Goal: Task Accomplishment & Management: Complete application form

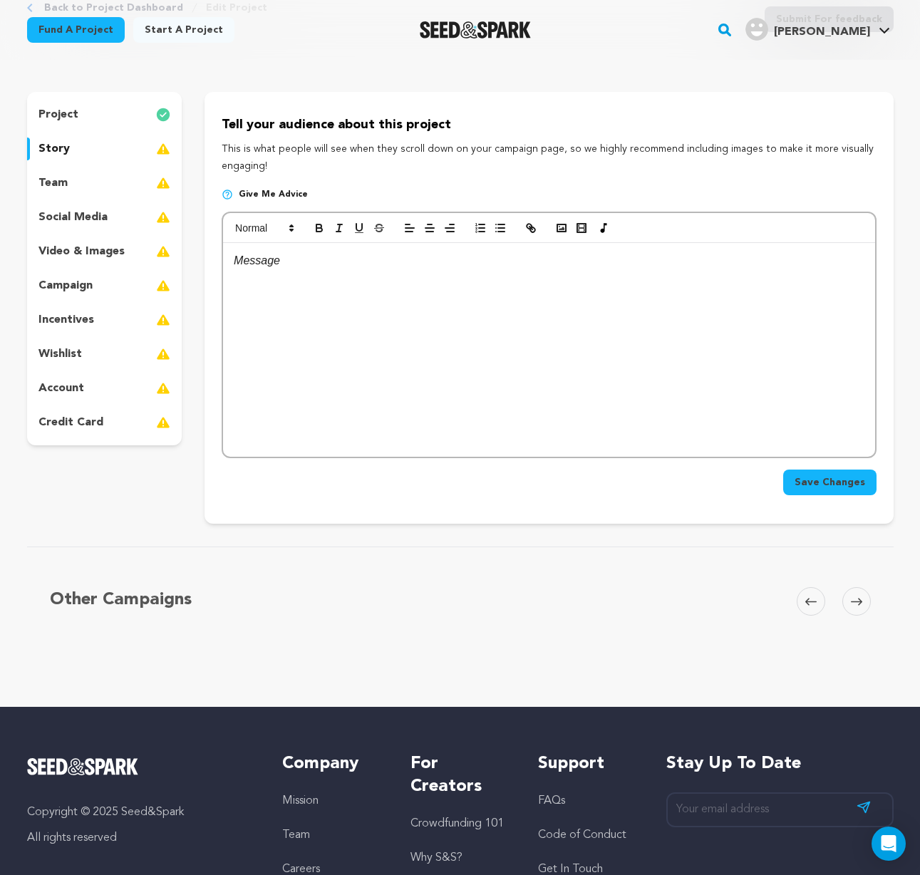
click at [58, 113] on p "project" at bounding box center [58, 114] width 40 height 17
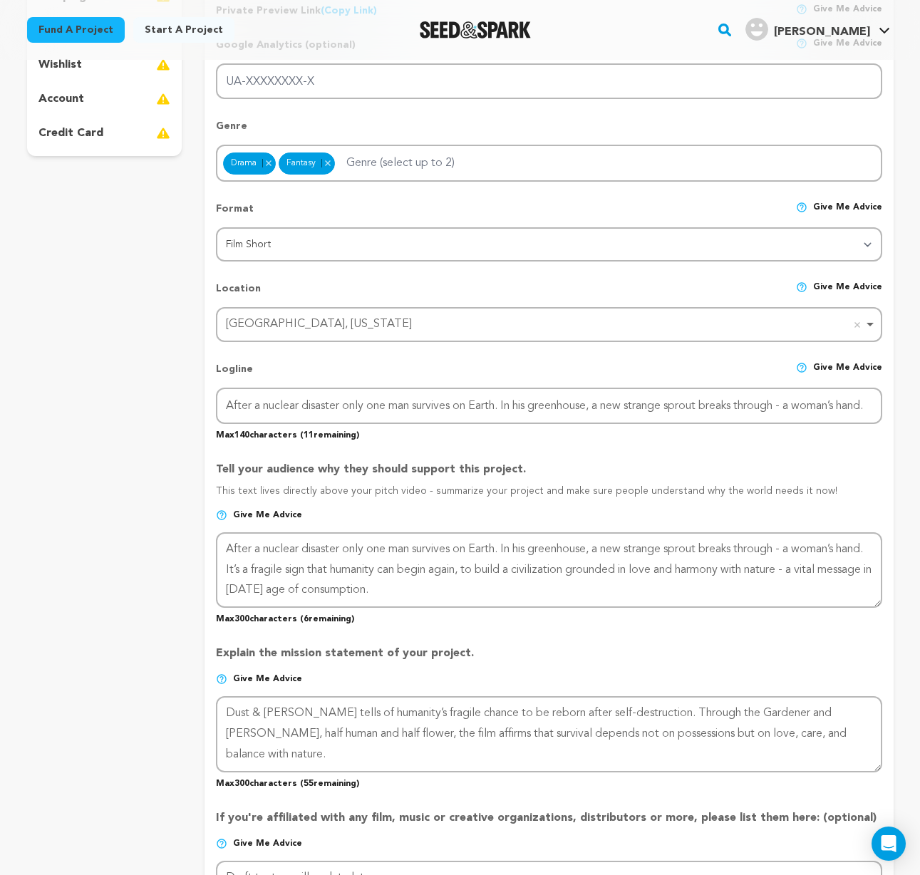
scroll to position [480, 0]
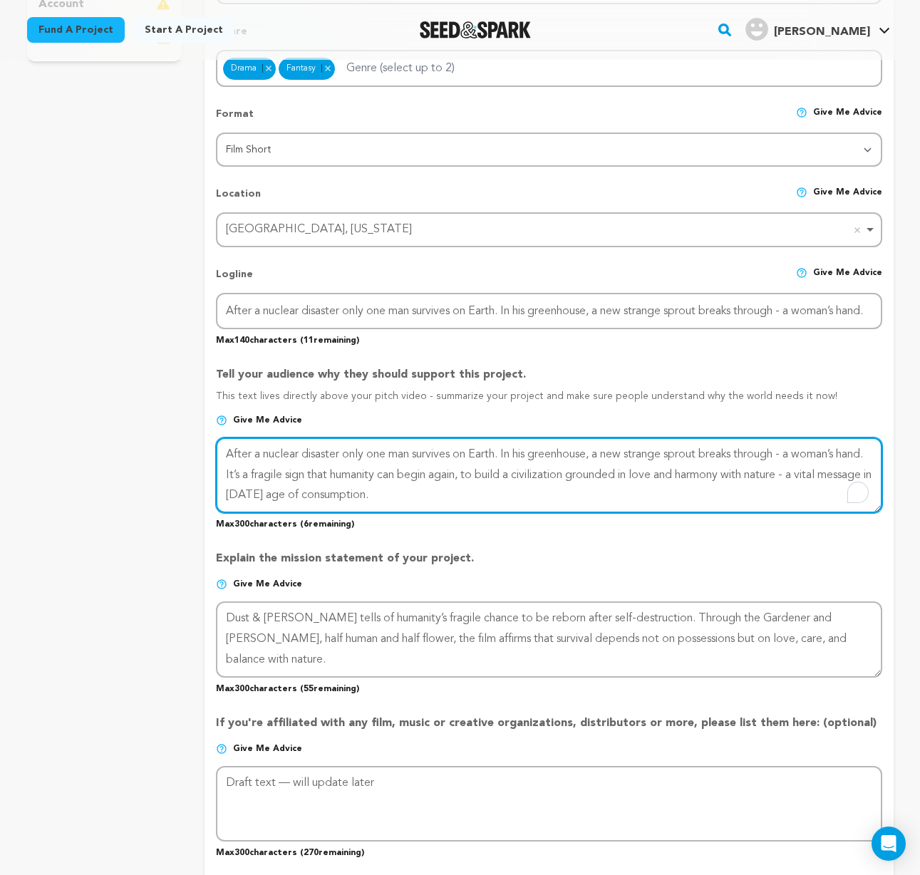
drag, startPoint x: 412, startPoint y: 492, endPoint x: 194, endPoint y: 448, distance: 222.6
click at [194, 448] on div "project story team social media video & images campaign incentives wishlist" at bounding box center [460, 463] width 867 height 1510
click at [454, 492] on textarea "To enrich screen reader interactions, please activate Accessibility in Grammarl…" at bounding box center [549, 476] width 666 height 76
drag, startPoint x: 257, startPoint y: 471, endPoint x: 456, endPoint y: 502, distance: 201.9
click at [456, 502] on textarea "To enrich screen reader interactions, please activate Accessibility in Grammarl…" at bounding box center [549, 476] width 666 height 76
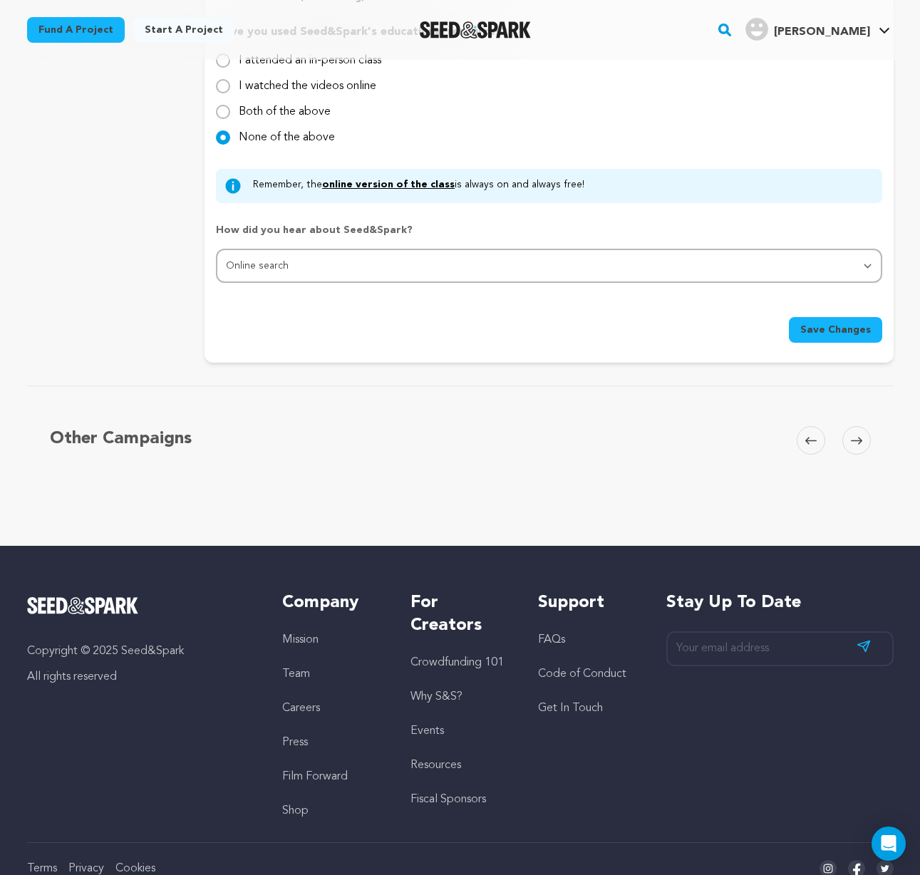
scroll to position [1353, 0]
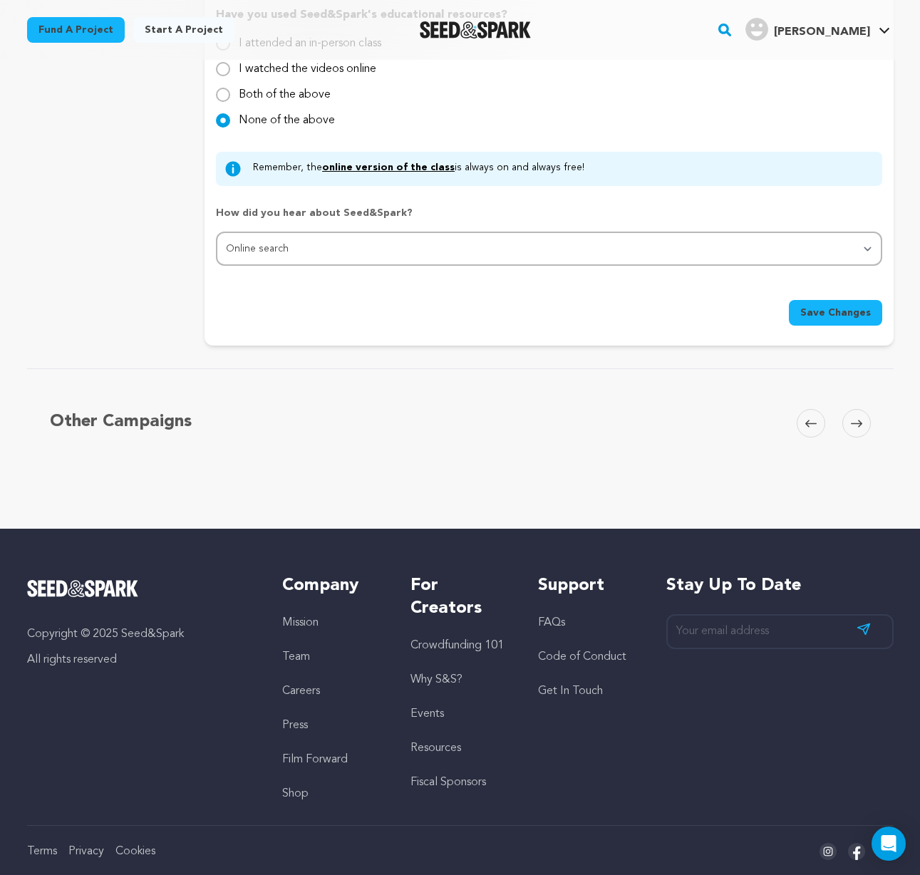
click at [825, 313] on span "Save Changes" at bounding box center [835, 313] width 71 height 14
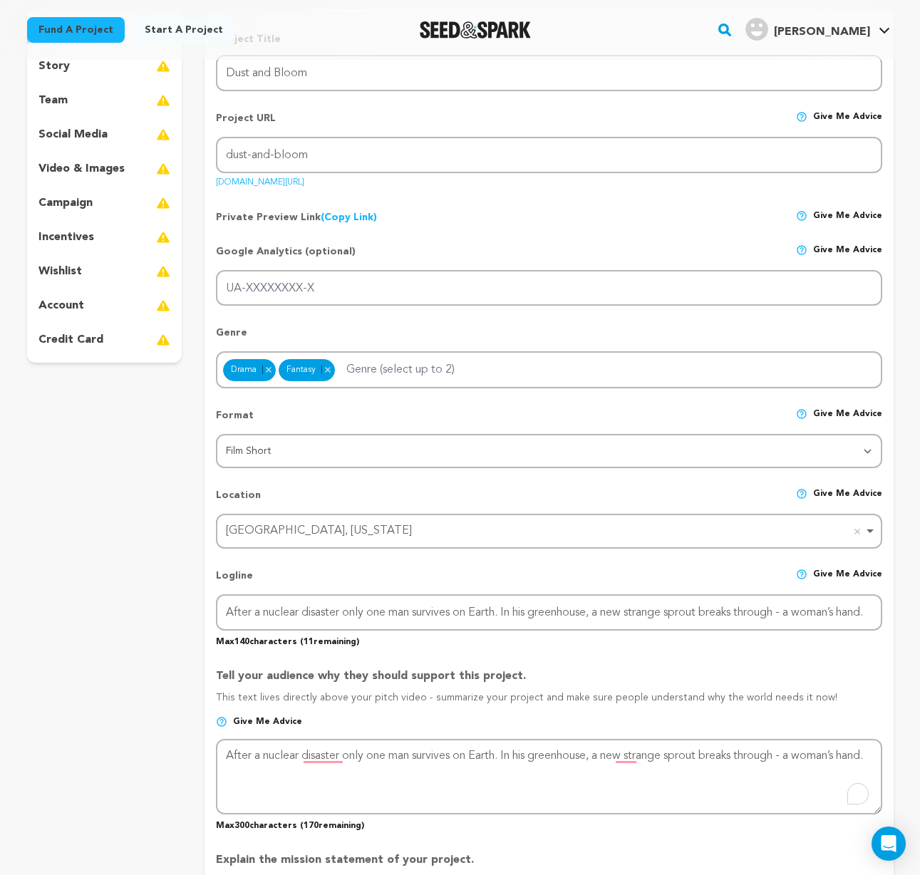
scroll to position [124, 0]
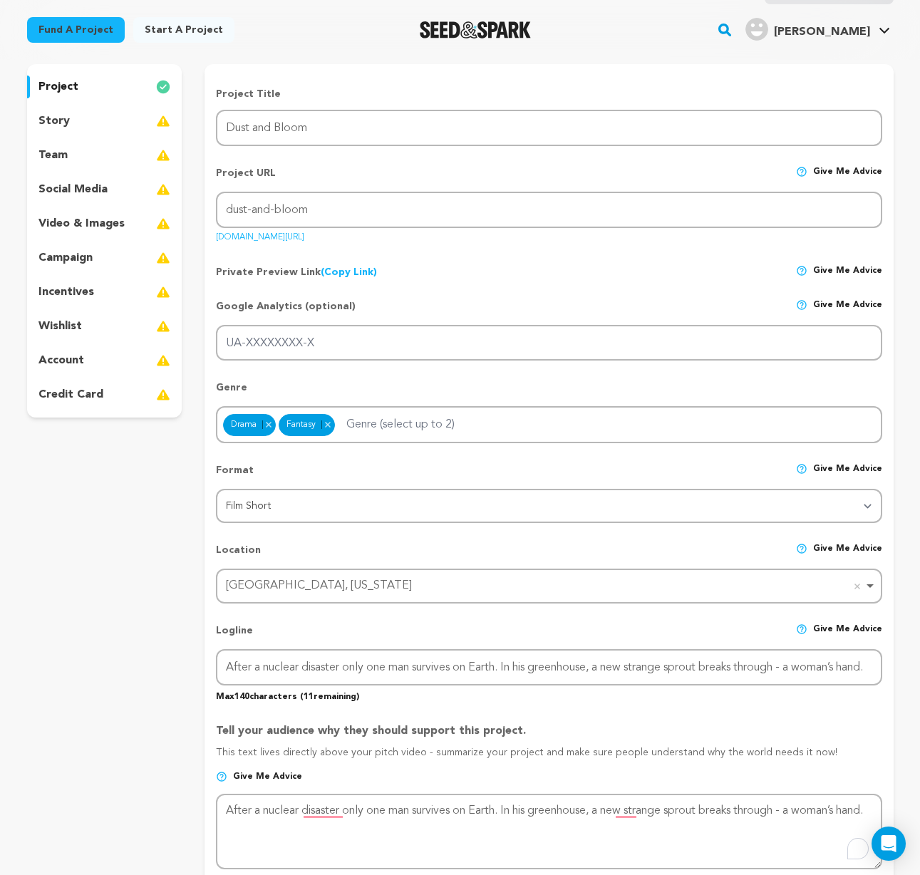
click at [336, 272] on link "(Copy Link) Copy private preview link" at bounding box center [349, 272] width 56 height 10
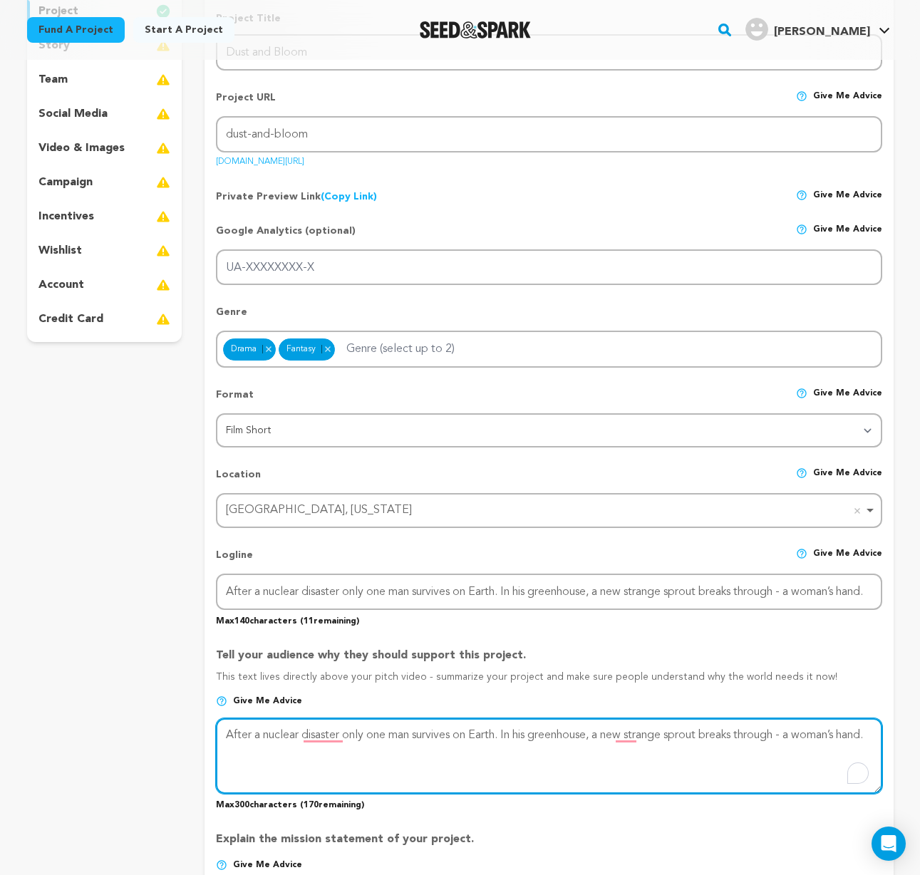
drag, startPoint x: 254, startPoint y: 751, endPoint x: 222, endPoint y: 735, distance: 35.4
click at [222, 735] on textarea "To enrich screen reader interactions, please activate Accessibility in Grammarl…" at bounding box center [549, 757] width 666 height 76
paste textarea "— a woman’s hand. Is she a gift, a warning, or nature’s last attempt to speak t…"
drag, startPoint x: 287, startPoint y: 754, endPoint x: 270, endPoint y: 754, distance: 16.4
click at [270, 754] on textarea "To enrich screen reader interactions, please activate Accessibility in Grammarl…" at bounding box center [549, 757] width 666 height 76
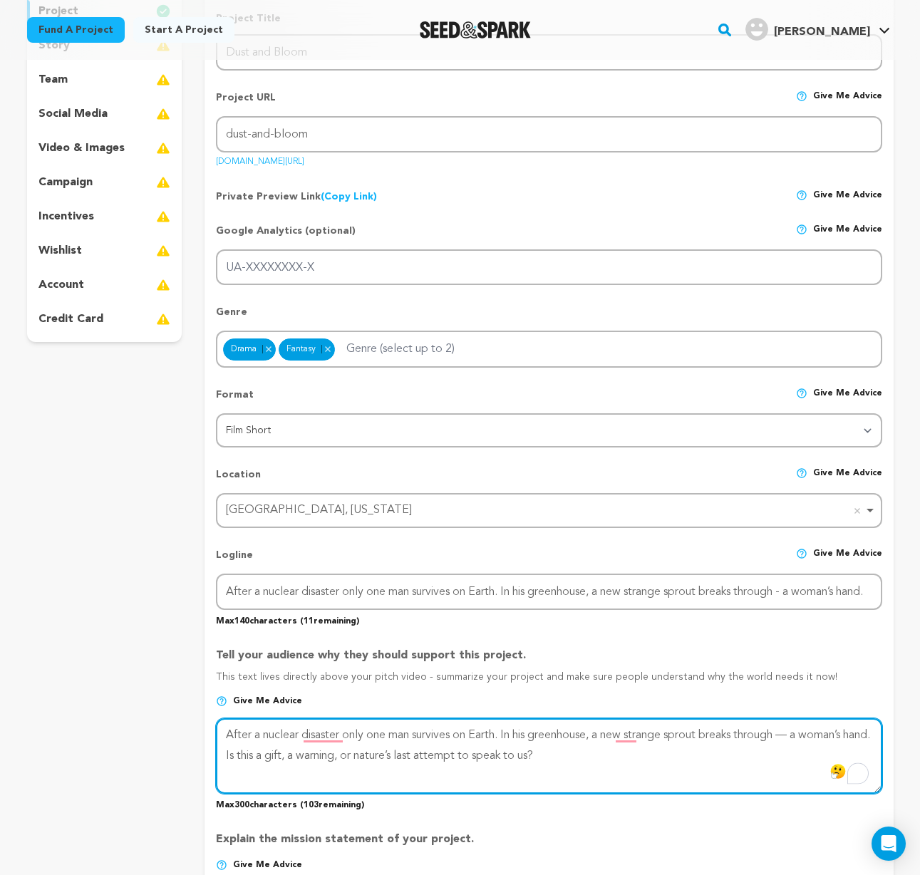
type textarea "After a nuclear disaster only one man survives on Earth. In his greenhouse, a n…"
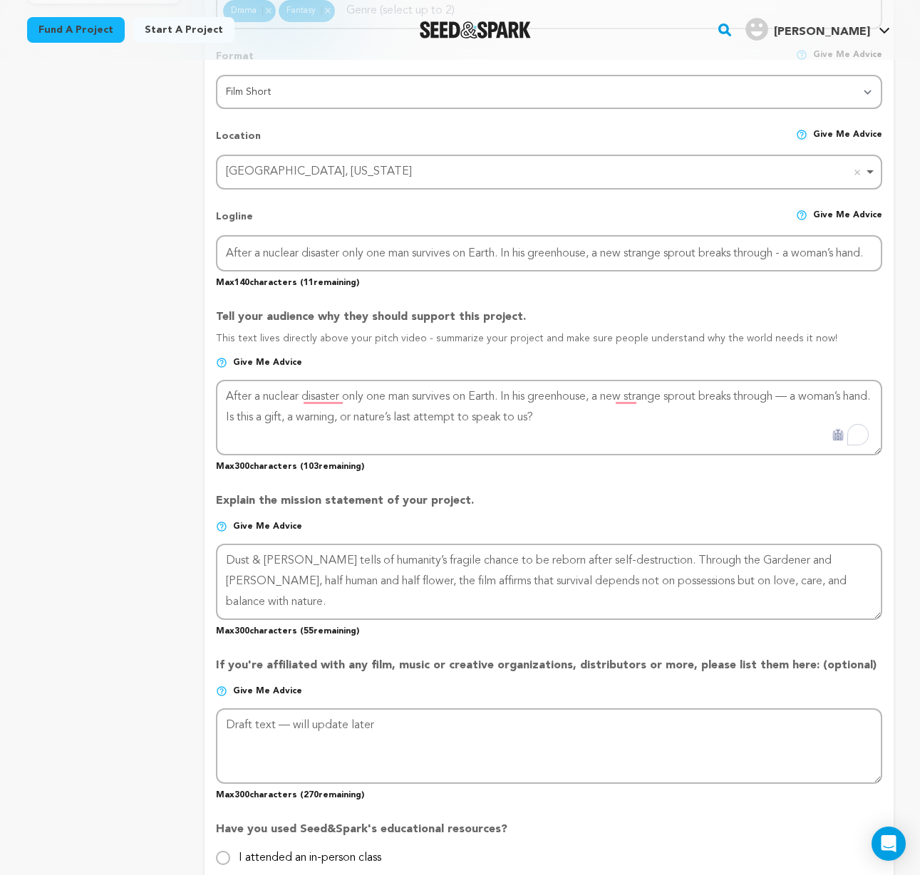
scroll to position [1101, 0]
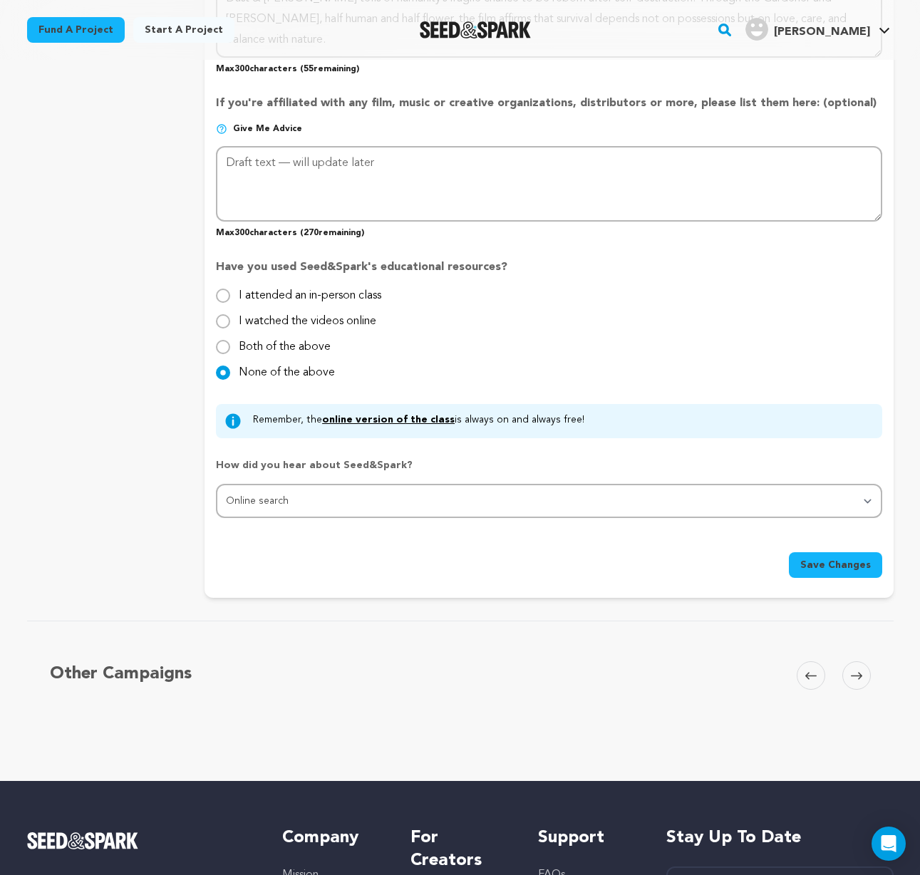
click at [835, 563] on span "Save Changes" at bounding box center [835, 565] width 71 height 14
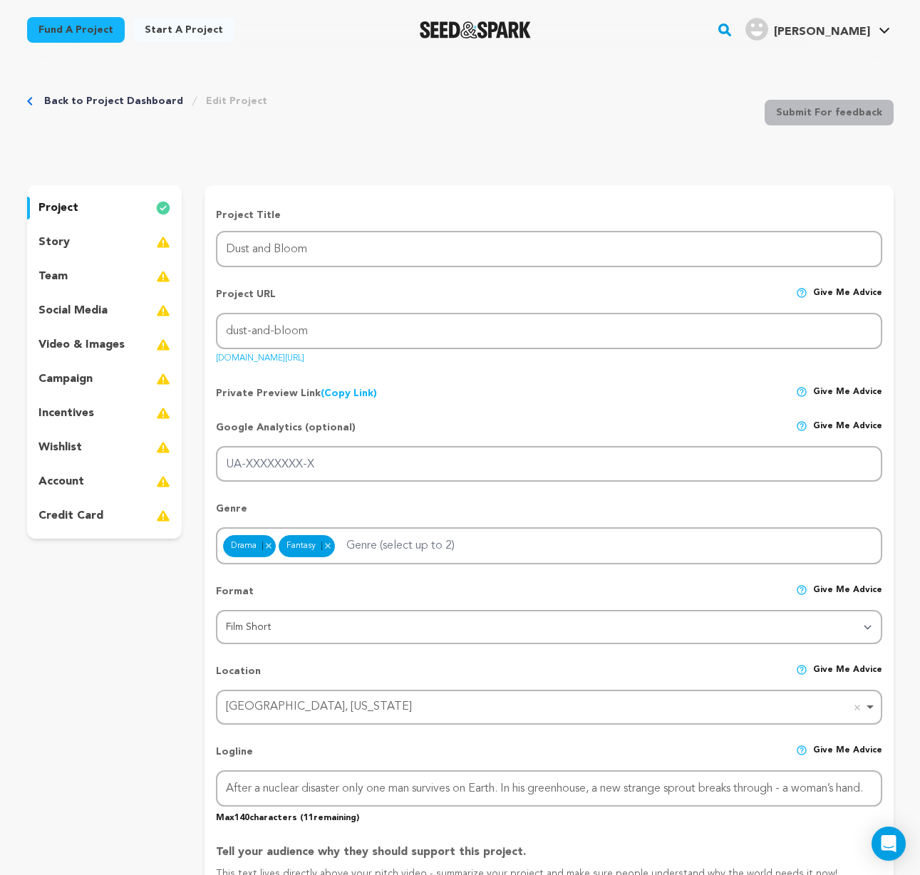
scroll to position [30, 0]
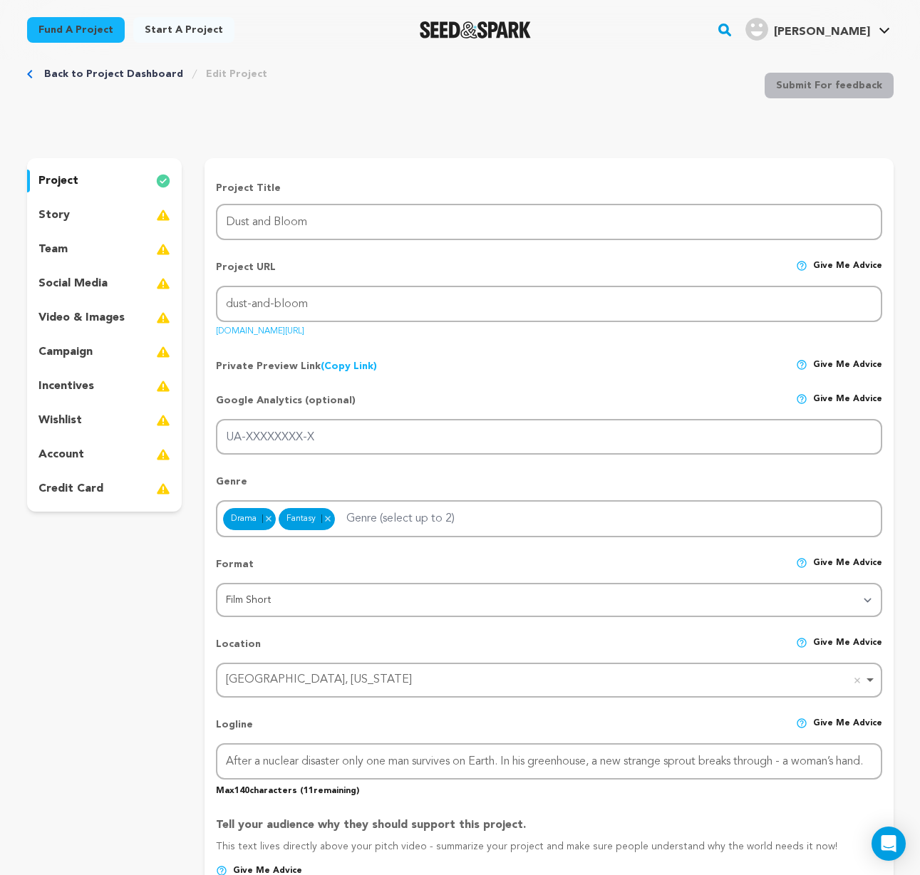
click at [346, 367] on link "(Copy Link) Copy private preview link" at bounding box center [349, 366] width 56 height 10
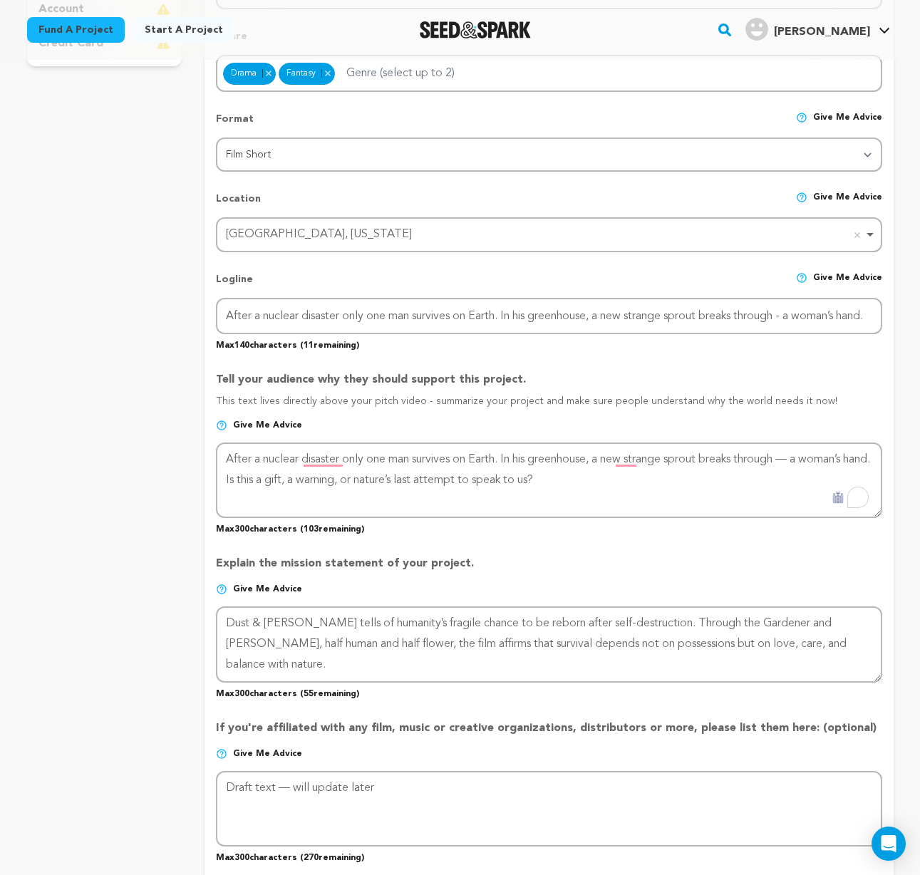
scroll to position [482, 0]
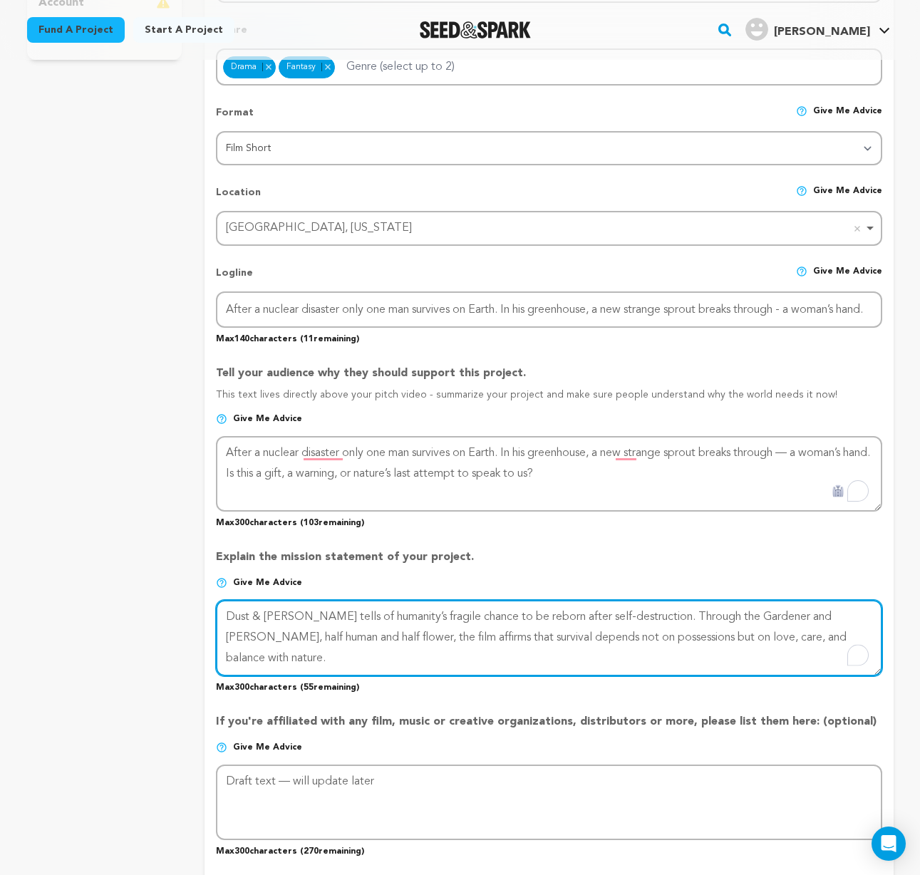
drag, startPoint x: 858, startPoint y: 637, endPoint x: 210, endPoint y: 615, distance: 648.3
click at [210, 615] on form "Project Title Project Name Dust and Bloom Project URL Give me advice Project UR…" at bounding box center [549, 463] width 689 height 1468
paste textarea "imagines survival after the end of the world. When a hand rises from the barren…"
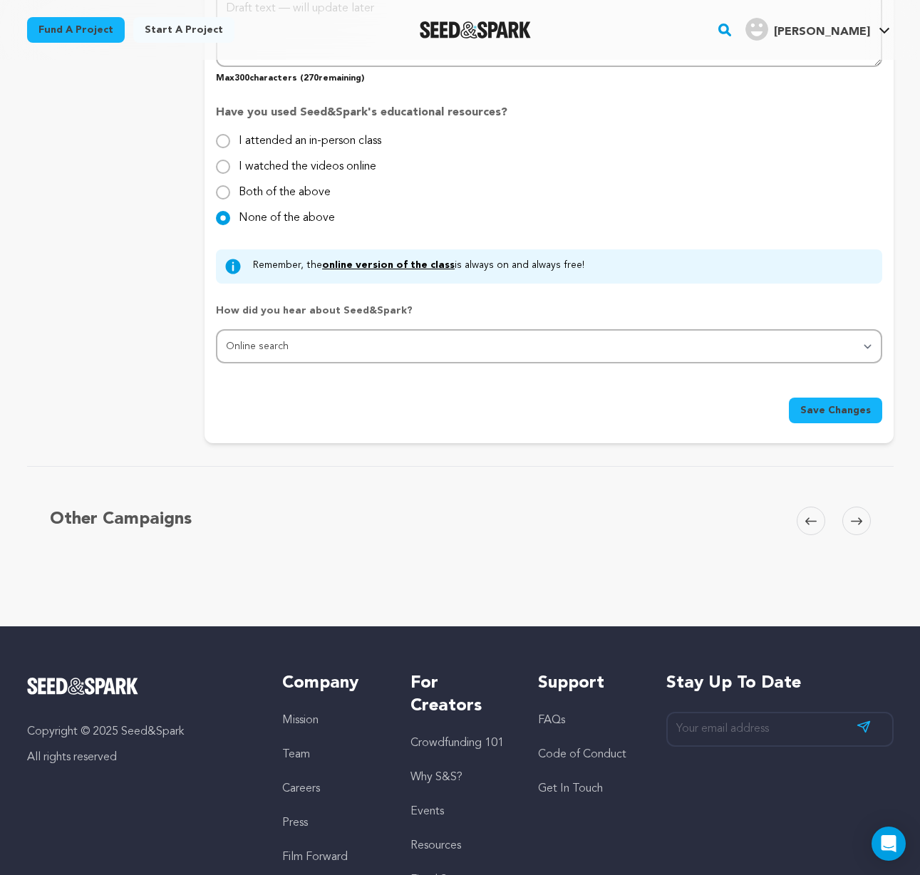
scroll to position [1319, 0]
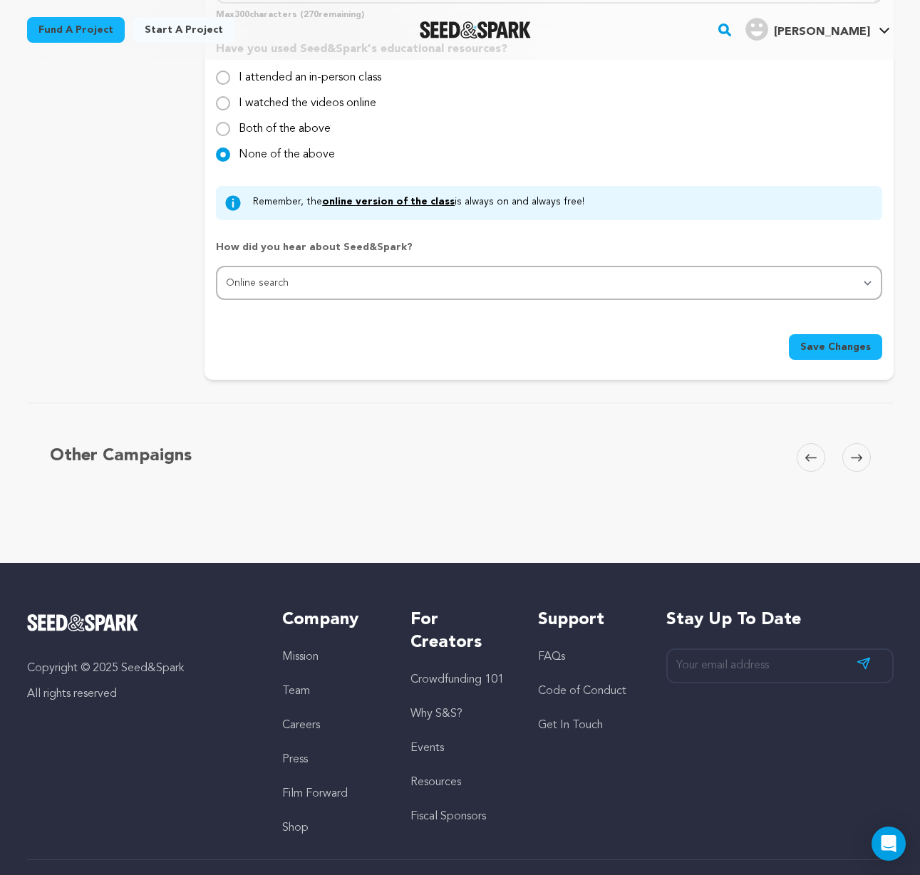
click at [819, 343] on span "Save Changes" at bounding box center [835, 347] width 71 height 14
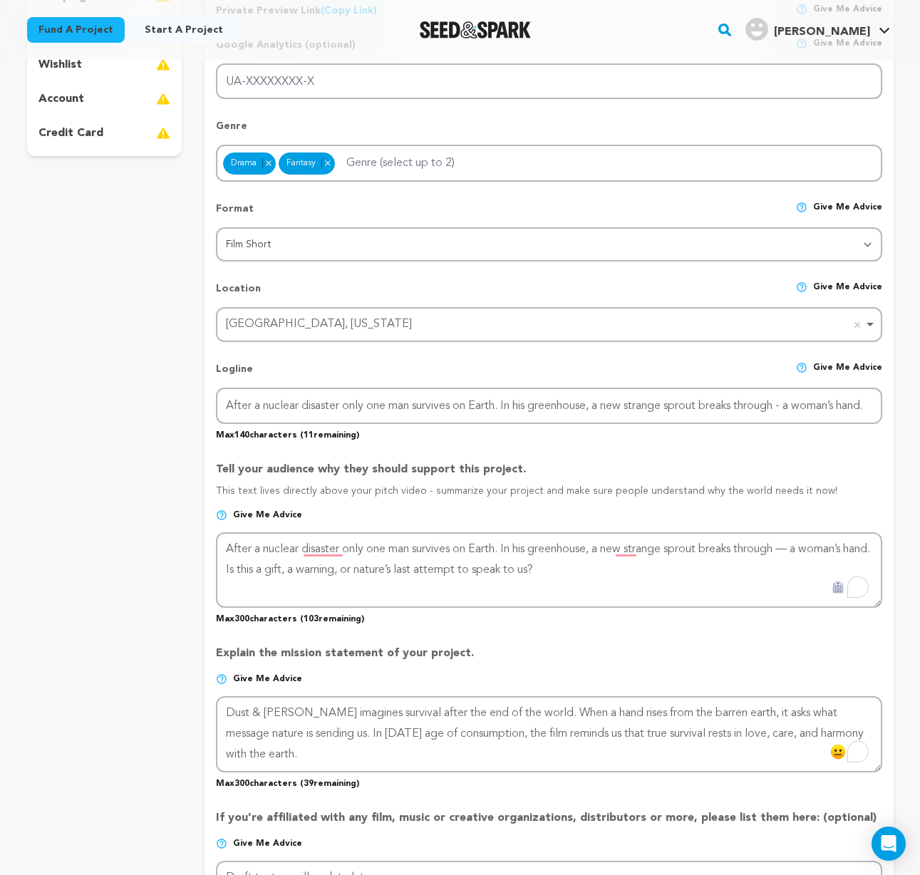
scroll to position [547, 0]
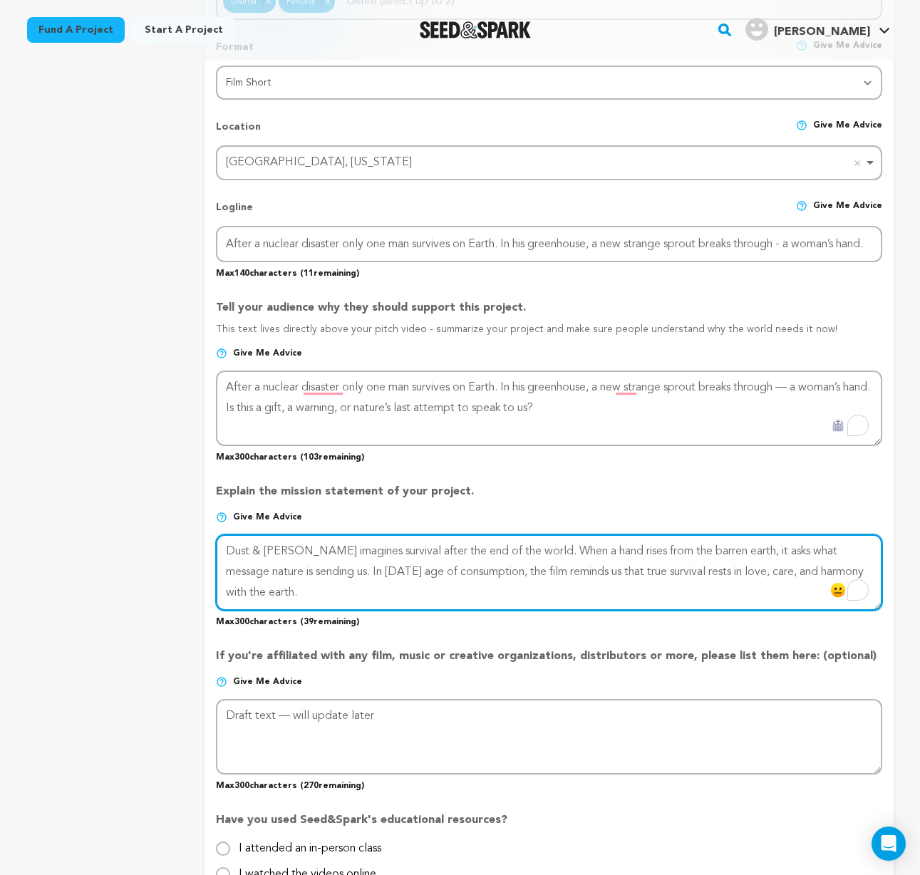
drag, startPoint x: 280, startPoint y: 589, endPoint x: 220, endPoint y: 548, distance: 73.0
click at [220, 548] on textarea "To enrich screen reader interactions, please activate Accessibility in Grammarl…" at bounding box center [549, 573] width 666 height 76
paste textarea "explores what truly sustains us after the end of the world. The film asks what …"
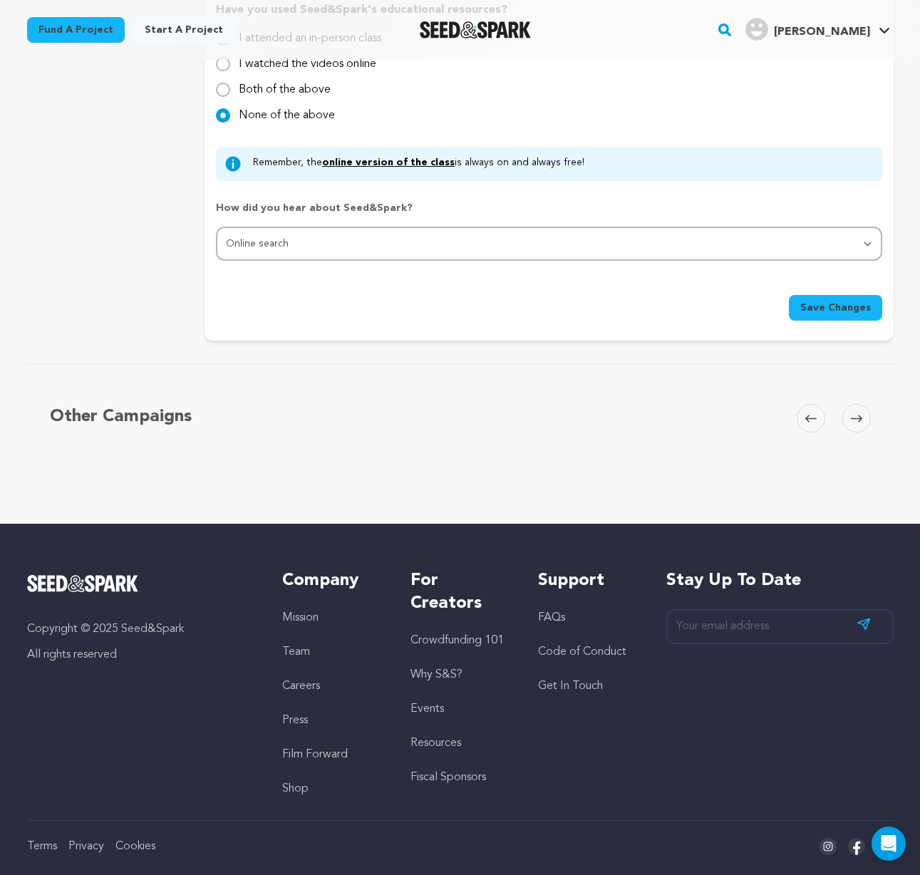
scroll to position [1360, 0]
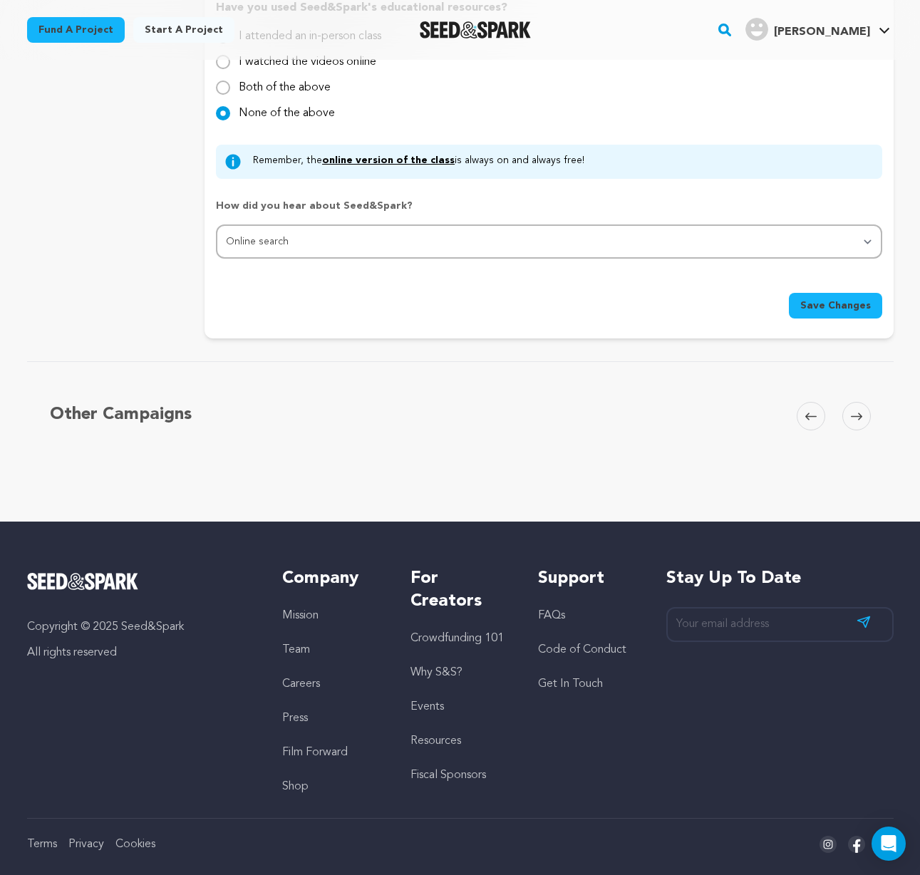
click at [829, 304] on span "Save Changes" at bounding box center [835, 306] width 71 height 14
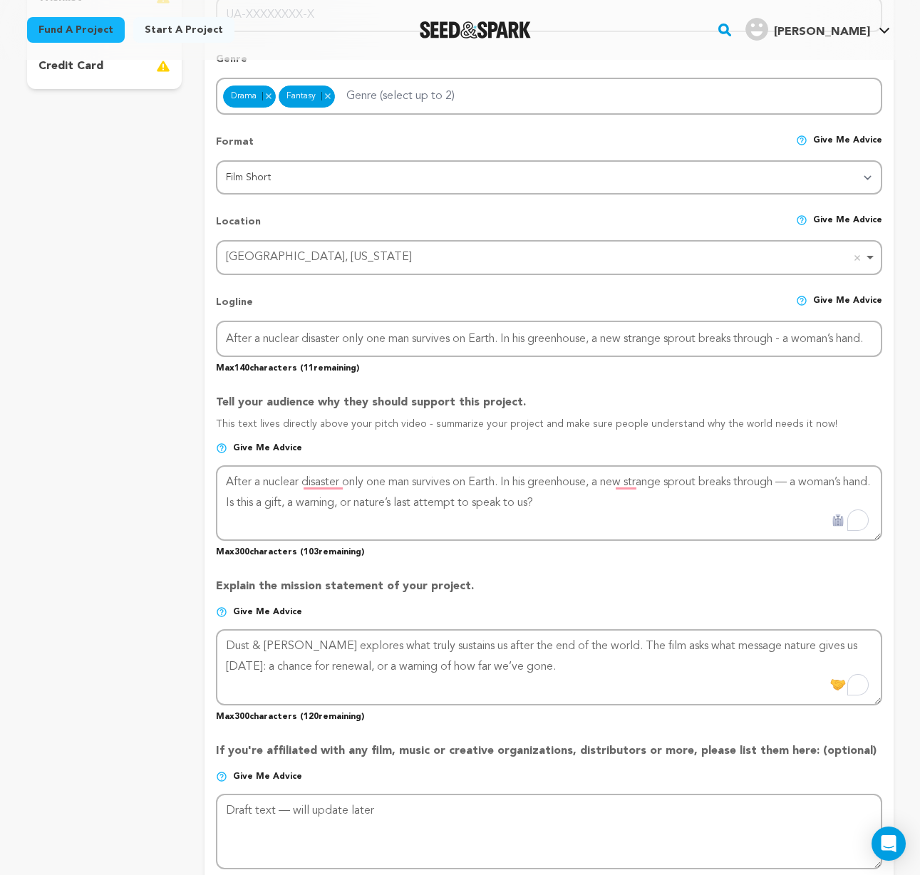
scroll to position [454, 0]
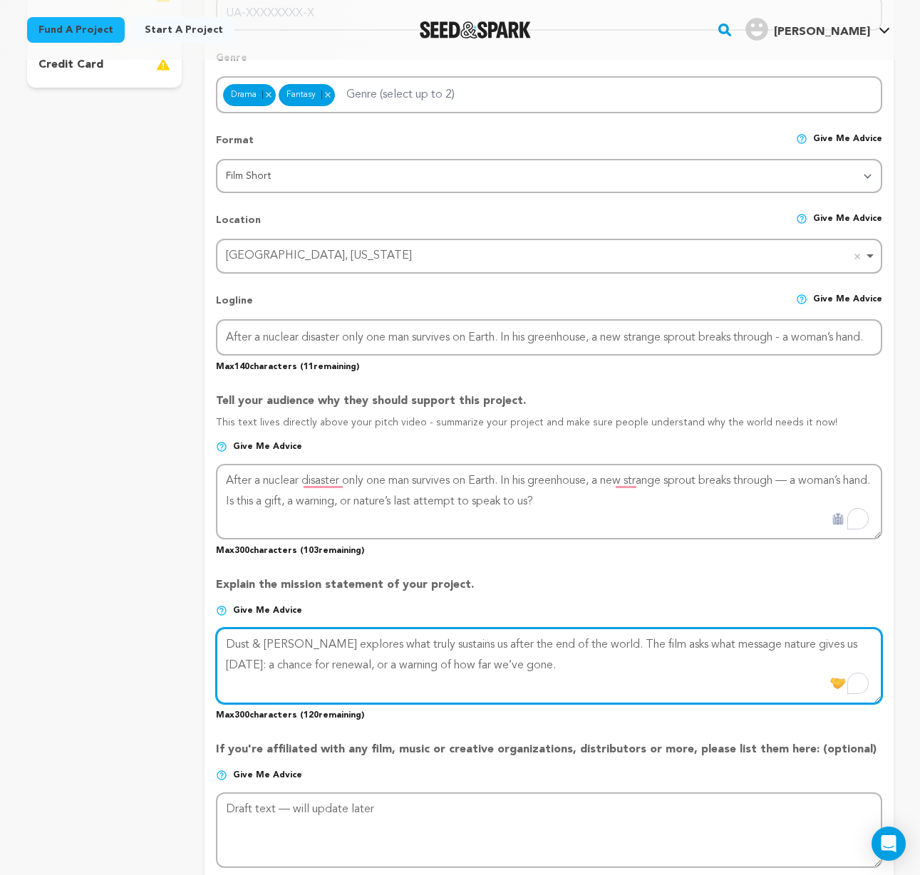
click at [512, 663] on textarea "To enrich screen reader interactions, please activate Accessibility in Grammarl…" at bounding box center [549, 666] width 666 height 76
drag, startPoint x: 514, startPoint y: 663, endPoint x: 224, endPoint y: 644, distance: 290.8
click at [224, 644] on textarea "To enrich screen reader interactions, please activate Accessibility in Grammarl…" at bounding box center [549, 666] width 666 height 76
drag, startPoint x: 494, startPoint y: 665, endPoint x: 199, endPoint y: 648, distance: 295.6
click at [199, 648] on div "project story team social media video & images campaign incentives wishlist" at bounding box center [460, 489] width 867 height 1510
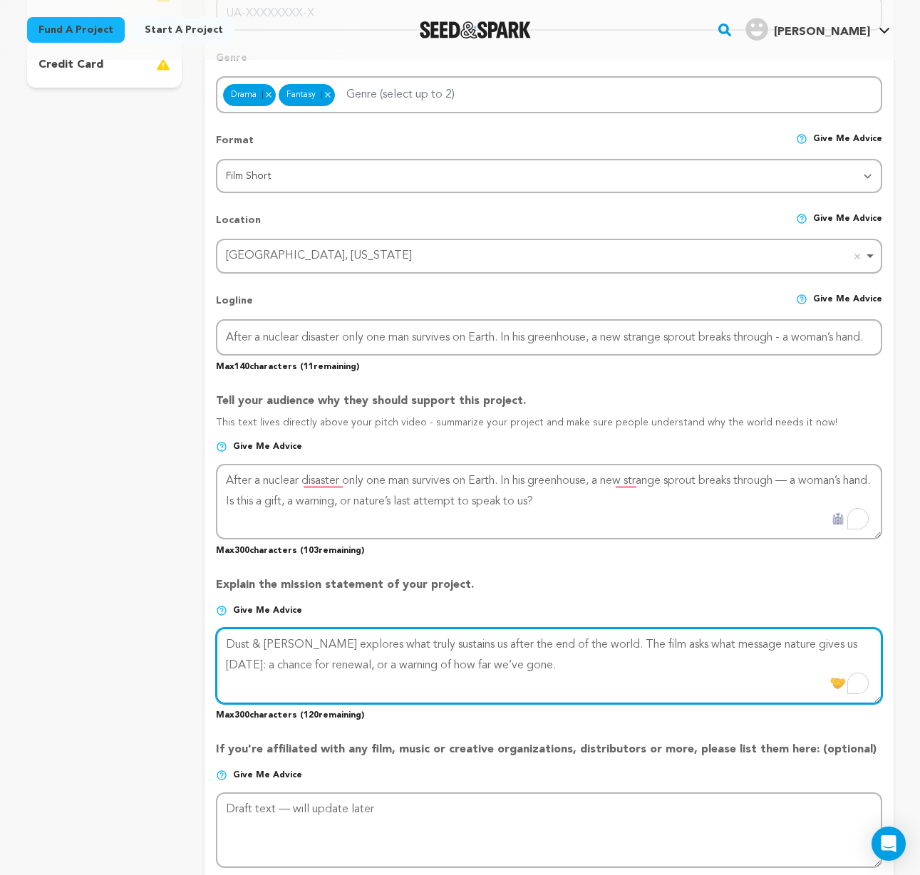
paste textarea "In our age of consumption, it asks what message nature sends: a fragile hope fo…"
drag, startPoint x: 637, startPoint y: 662, endPoint x: 455, endPoint y: 666, distance: 181.1
click at [455, 666] on textarea "To enrich screen reader interactions, please activate Accessibility in Grammarl…" at bounding box center [549, 666] width 666 height 76
paste textarea "warning of how far we’ve gone"
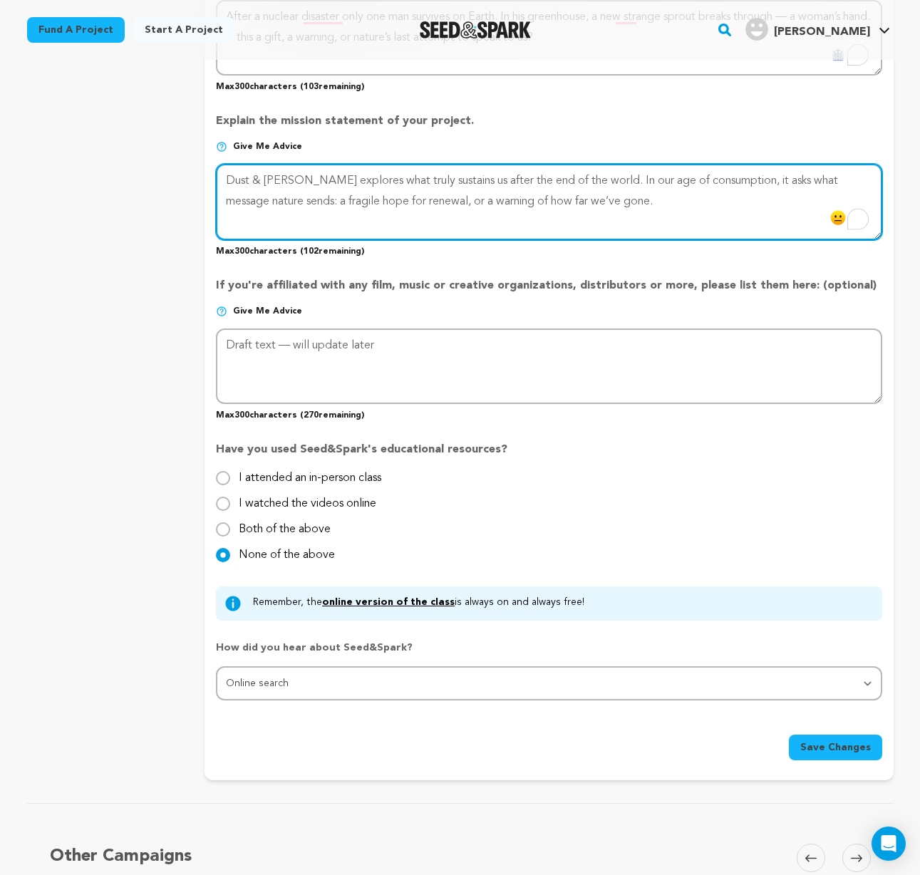
scroll to position [1178, 0]
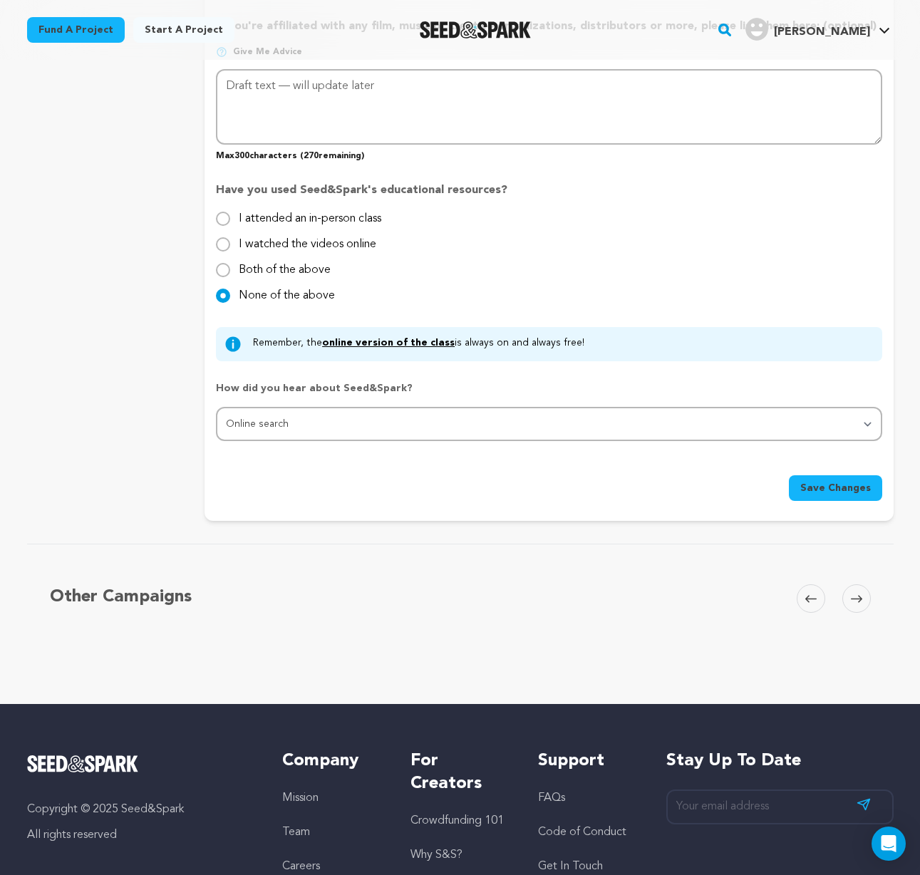
type textarea "Dust & Bloom explores what truly sustains us after the end of the world. In our…"
click at [831, 477] on button "Save Changes" at bounding box center [835, 488] width 93 height 26
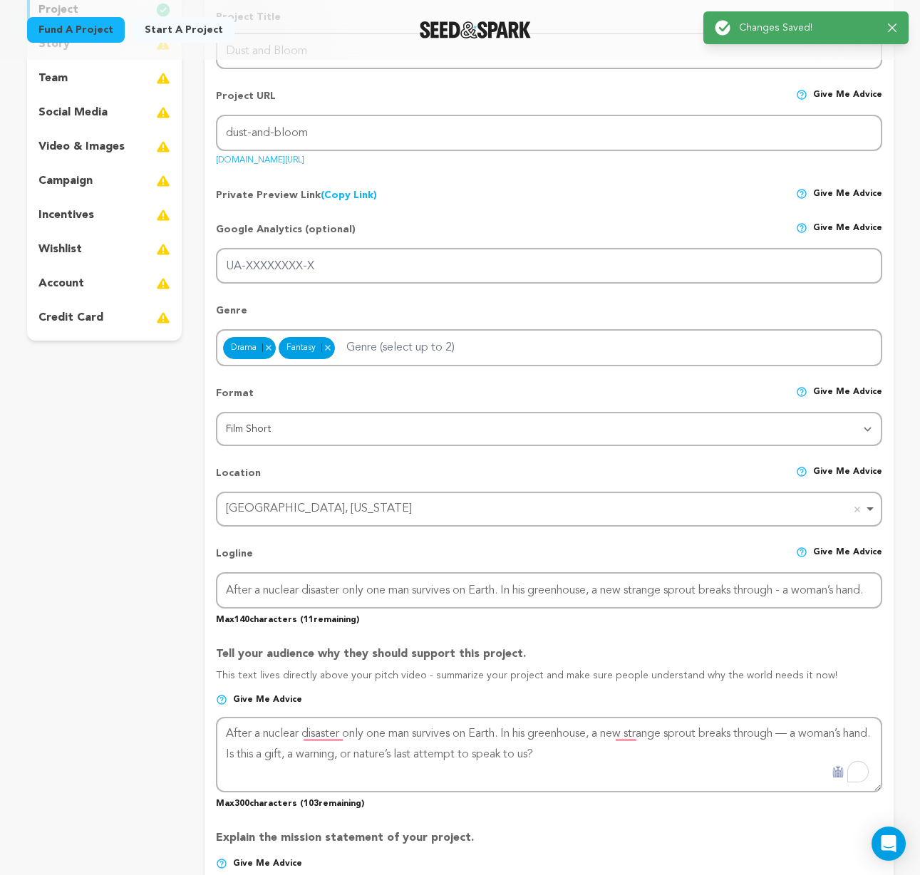
scroll to position [0, 0]
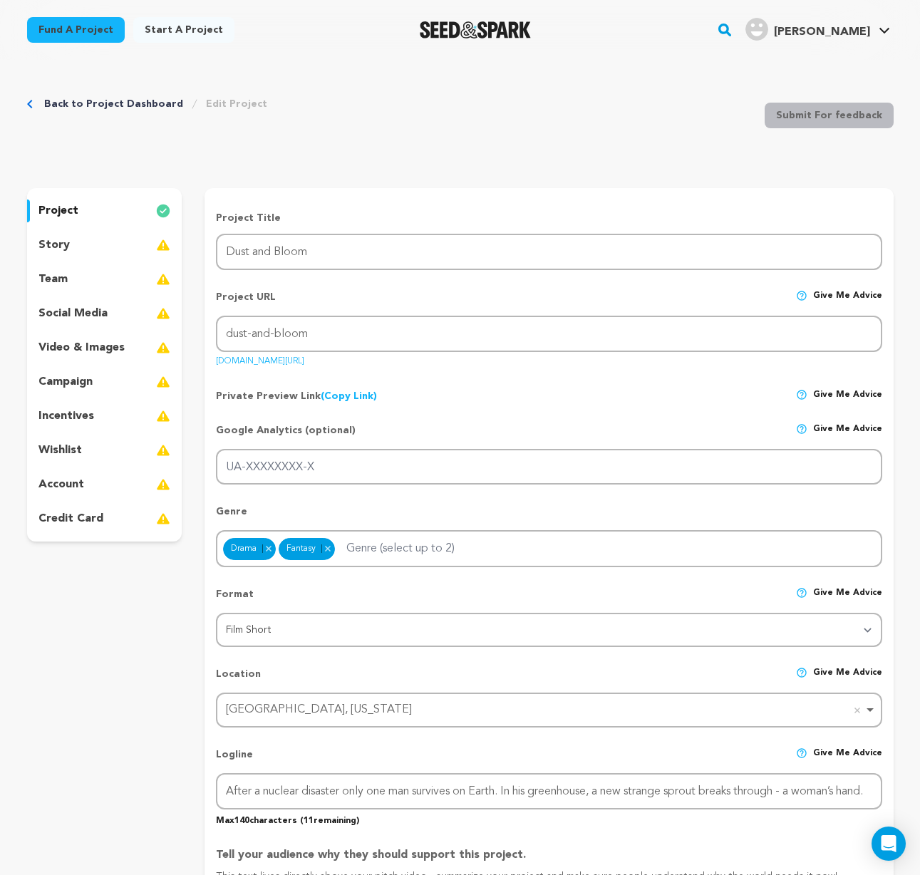
click at [345, 394] on link "(Copy Link) Copy private preview link" at bounding box center [349, 396] width 56 height 10
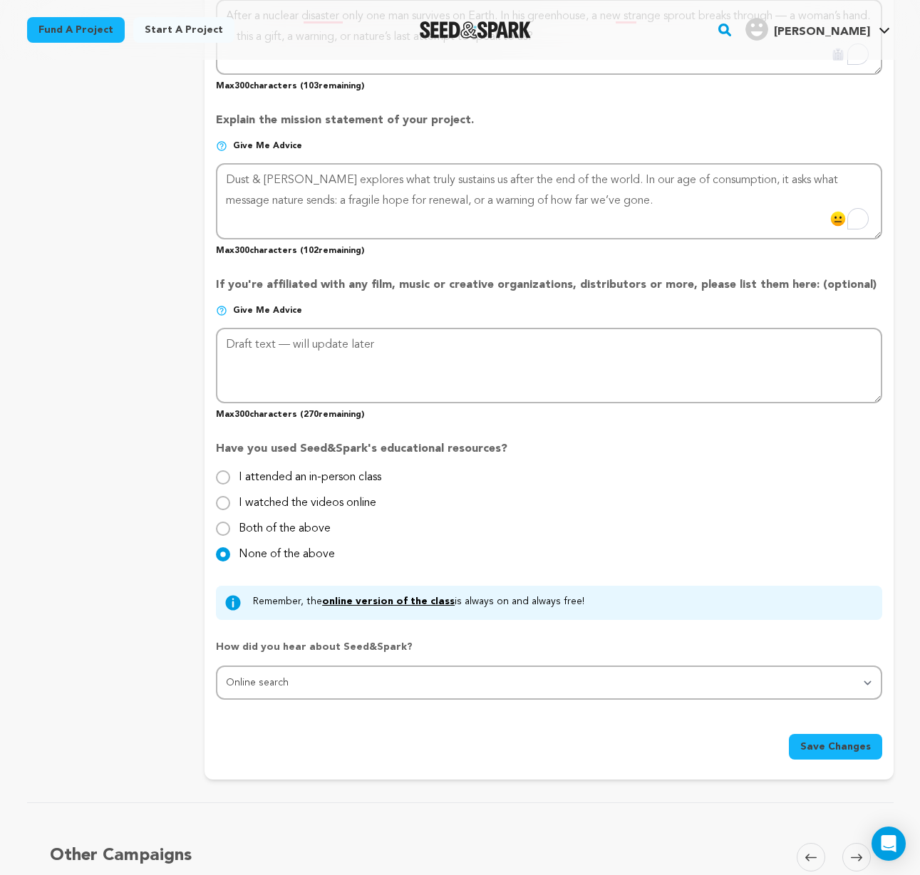
scroll to position [938, 0]
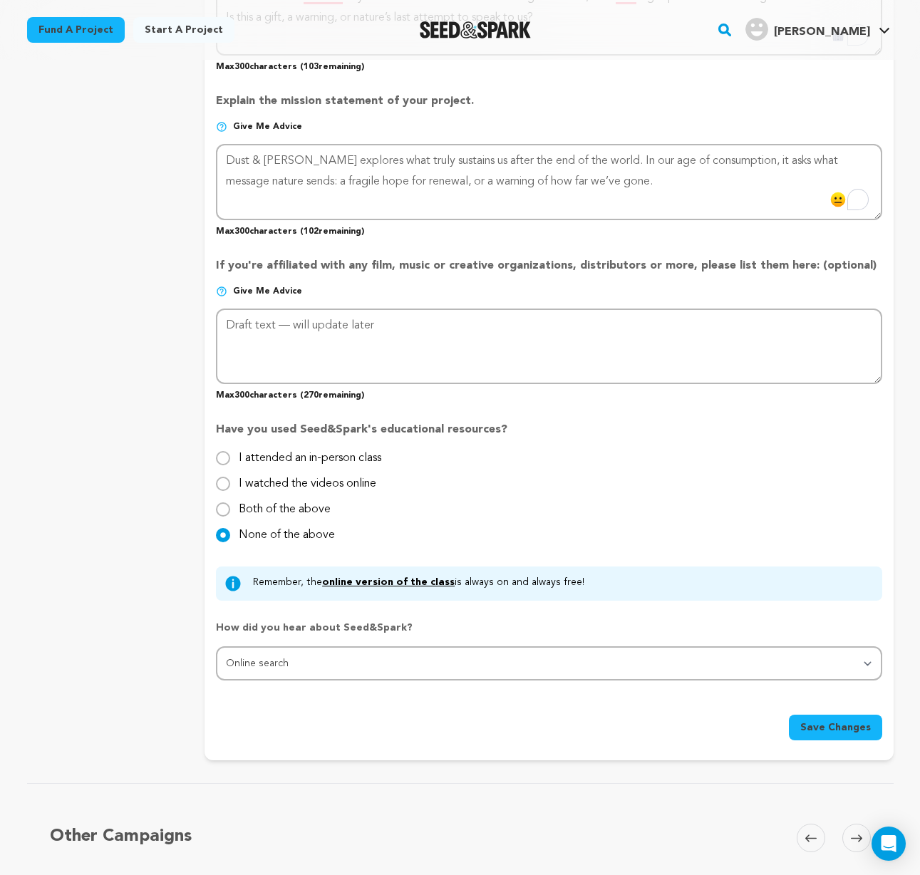
click at [835, 724] on span "Save Changes" at bounding box center [835, 728] width 71 height 14
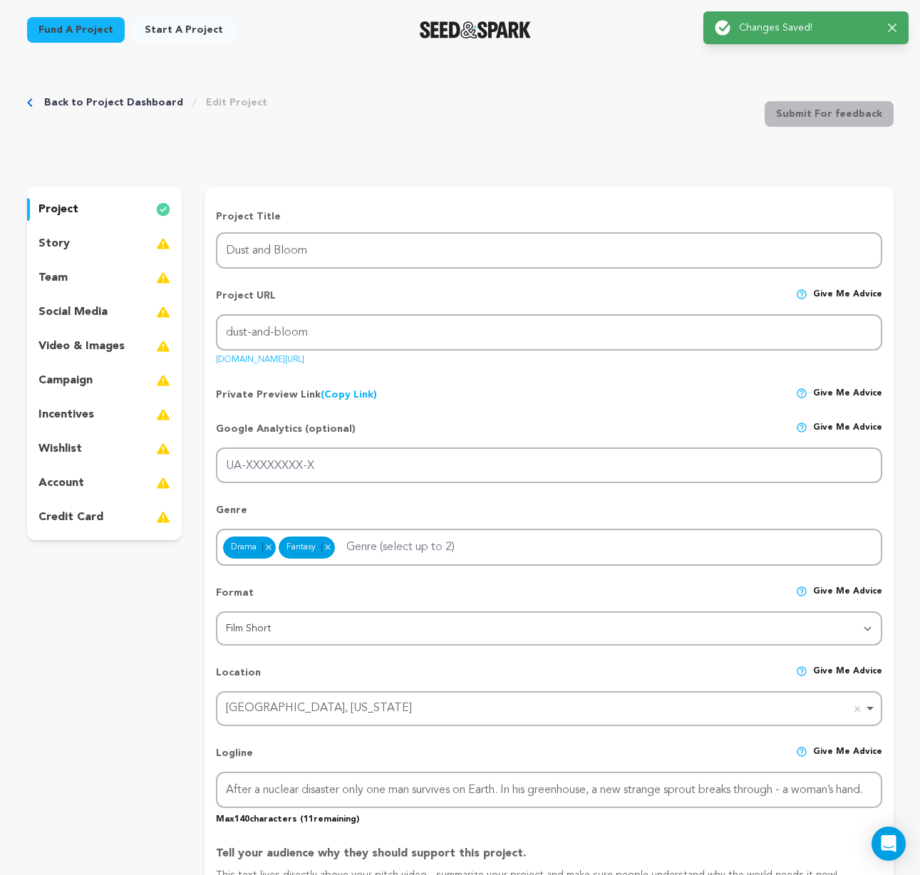
scroll to position [0, 0]
click at [59, 244] on p "story" at bounding box center [53, 245] width 31 height 17
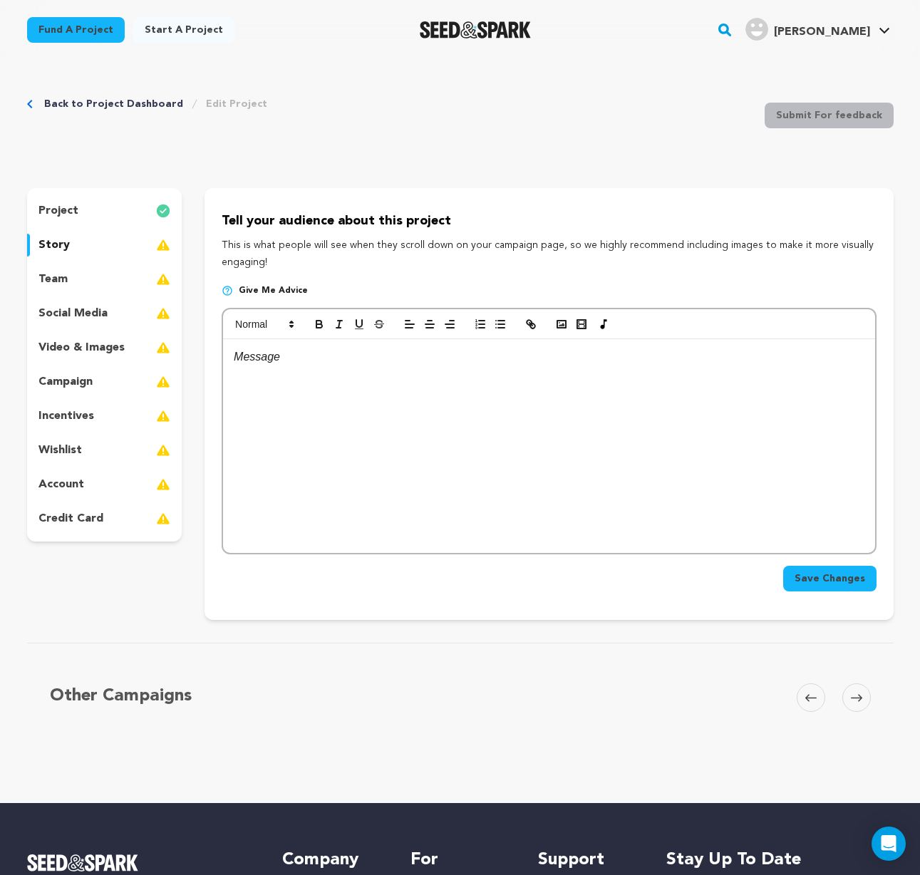
click at [282, 360] on p at bounding box center [549, 357] width 630 height 19
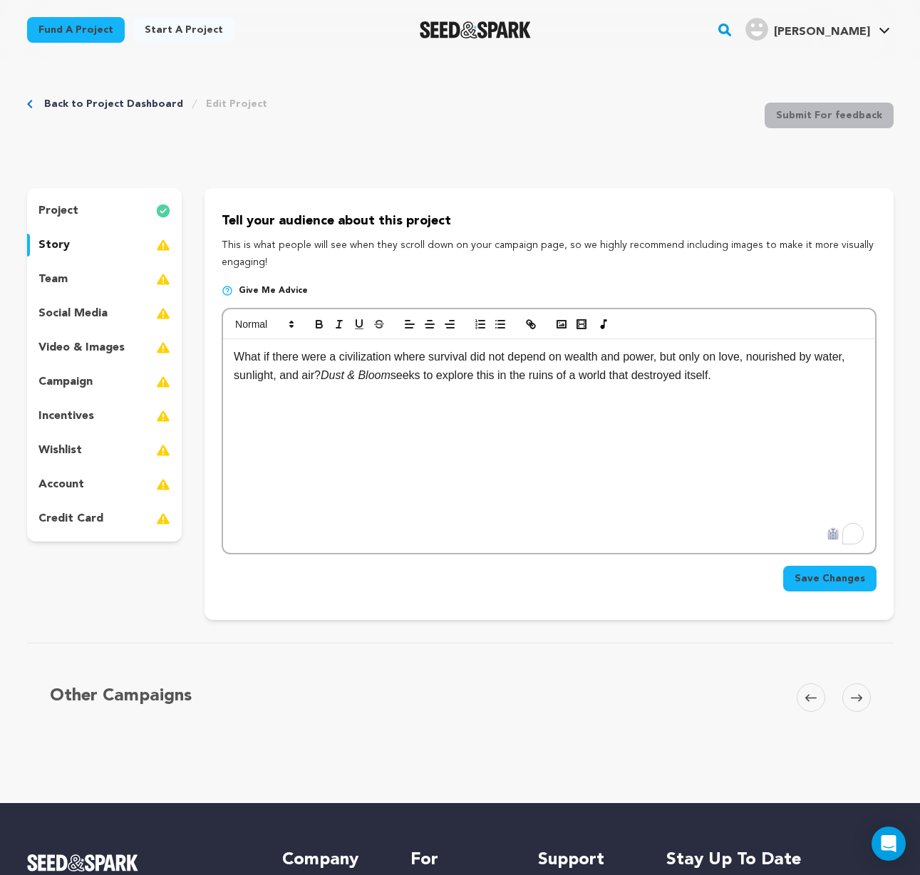
drag, startPoint x: 736, startPoint y: 378, endPoint x: 222, endPoint y: 347, distance: 514.1
click at [222, 347] on div "What if there were a civilization where survival did not depend on wealth and p…" at bounding box center [549, 431] width 654 height 247
drag, startPoint x: 481, startPoint y: 375, endPoint x: 358, endPoint y: 375, distance: 123.3
click at [358, 375] on p "What if there were a civilization where survival did not depend on wealth and p…" at bounding box center [549, 375] width 630 height 55
copy p "water, sunlight, and air?"
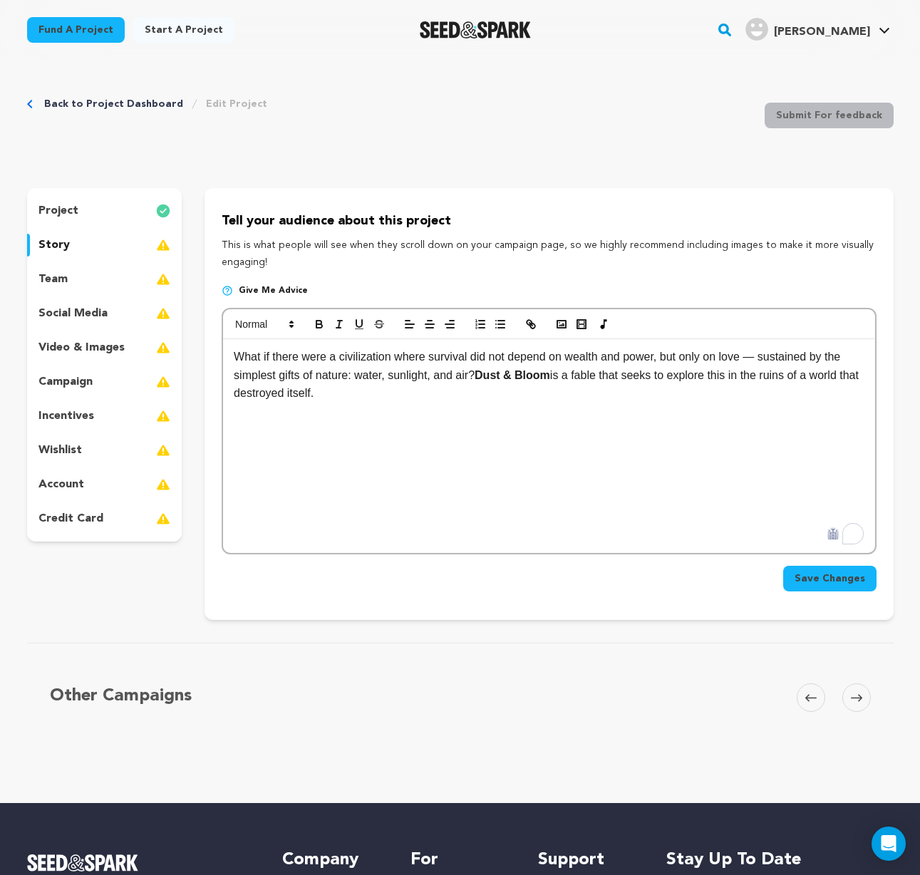
click at [466, 401] on p "What if there were a civilization where survival did not depend on wealth and p…" at bounding box center [549, 375] width 630 height 55
drag, startPoint x: 476, startPoint y: 374, endPoint x: 463, endPoint y: 377, distance: 13.8
click at [463, 377] on p "What if there were a civilization where survival did not depend on wealth and p…" at bounding box center [549, 375] width 630 height 55
click at [358, 378] on p "What if there were a civilization where survival did not depend on wealth and p…" at bounding box center [549, 375] width 630 height 55
drag, startPoint x: 476, startPoint y: 374, endPoint x: 460, endPoint y: 377, distance: 15.9
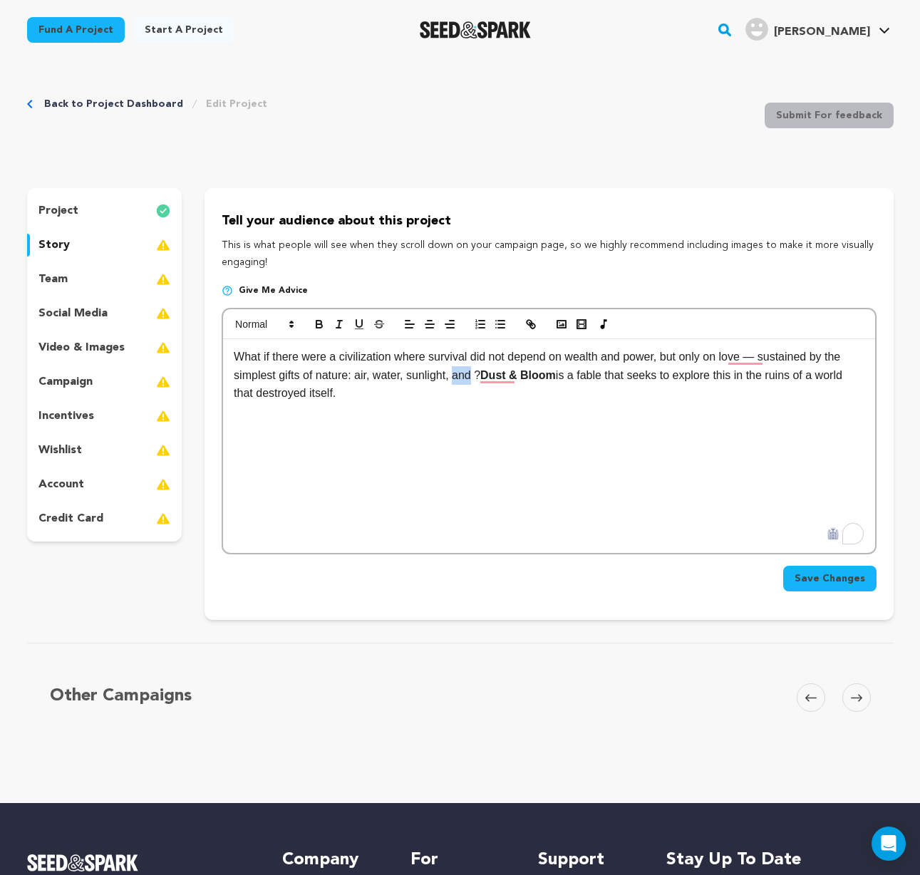
click at [460, 377] on p "What if there were a civilization where survival did not depend on wealth and p…" at bounding box center [549, 375] width 630 height 55
click at [410, 376] on p "What if there were a civilization where survival did not depend on wealth and p…" at bounding box center [549, 375] width 630 height 55
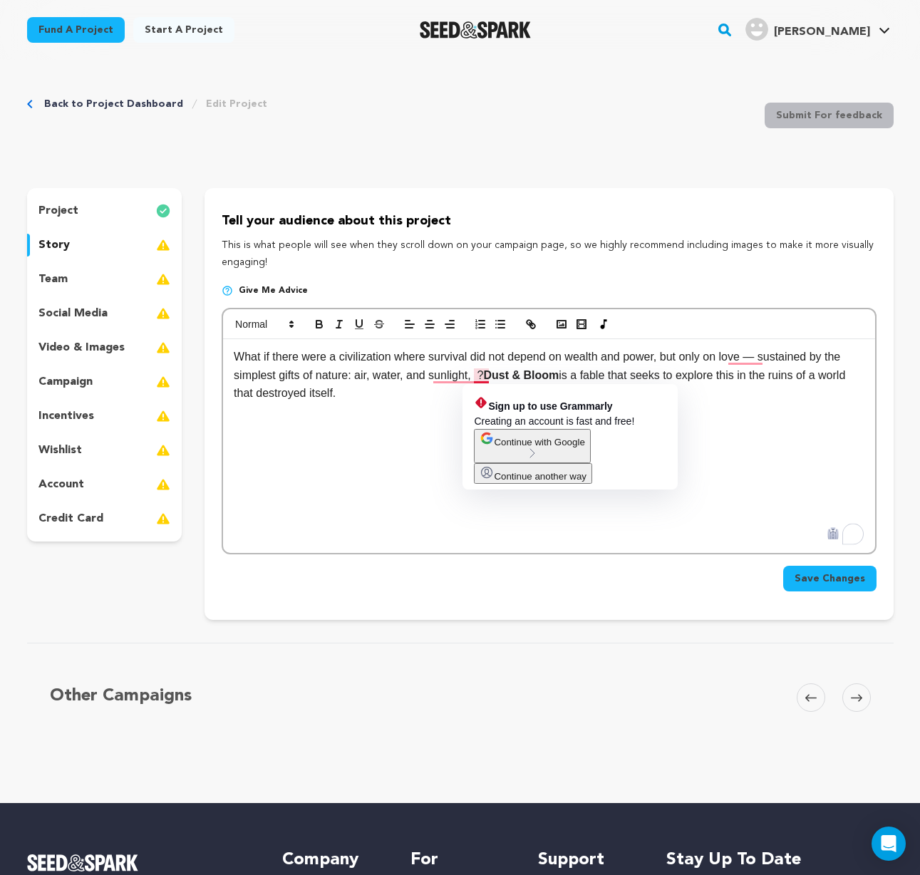
click at [481, 376] on p "What if there were a civilization where survival did not depend on wealth and p…" at bounding box center [549, 375] width 630 height 55
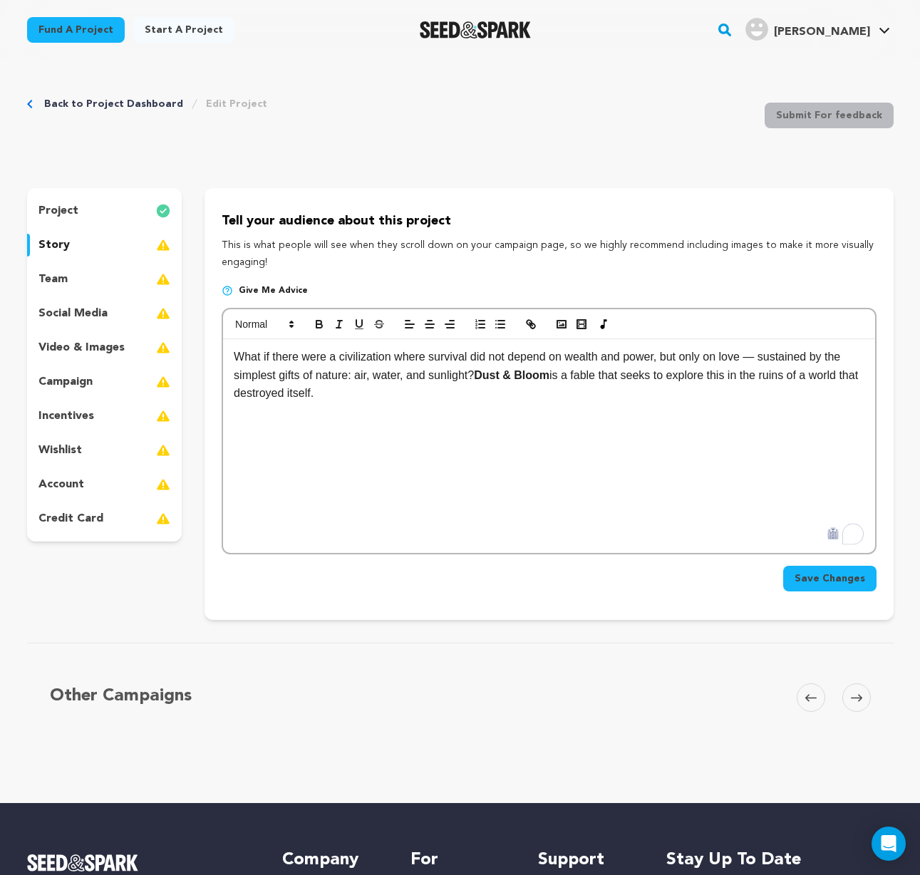
click at [354, 477] on div "What if there were a civilization where survival did not depend on wealth and p…" at bounding box center [549, 446] width 652 height 214
click at [848, 582] on span "Save Changes" at bounding box center [830, 579] width 71 height 14
click at [66, 207] on p "project" at bounding box center [58, 210] width 40 height 17
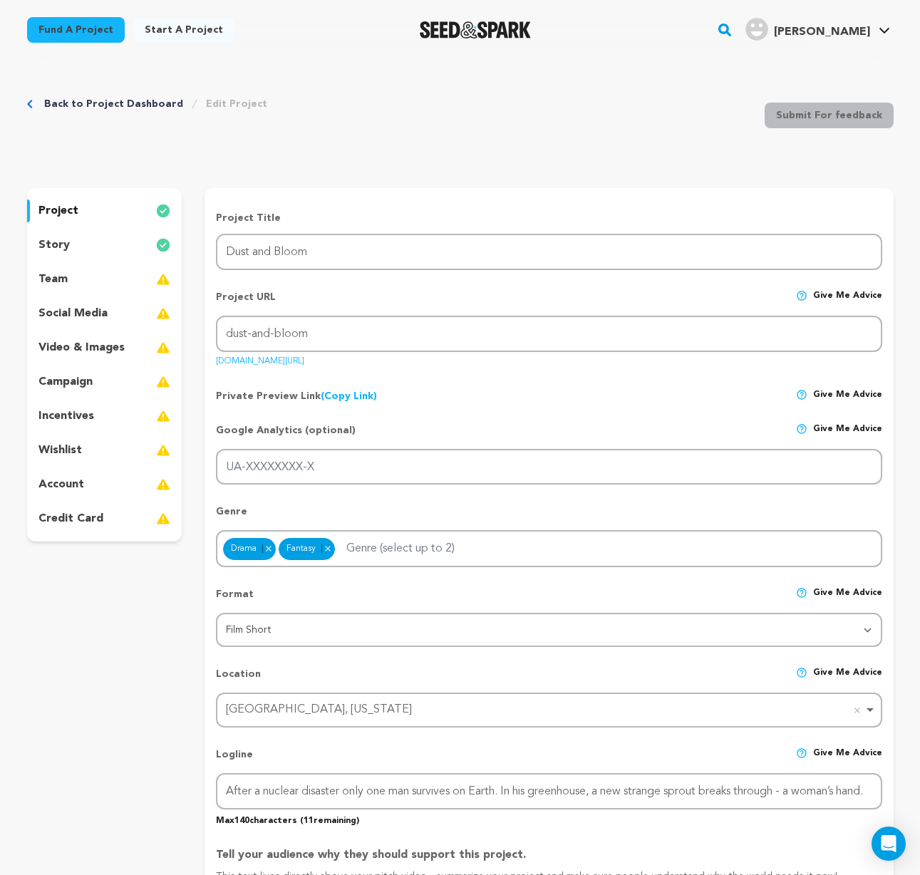
click at [346, 395] on link "(Copy Link) Copy private preview link" at bounding box center [349, 396] width 56 height 10
click at [60, 244] on p "story" at bounding box center [53, 245] width 31 height 17
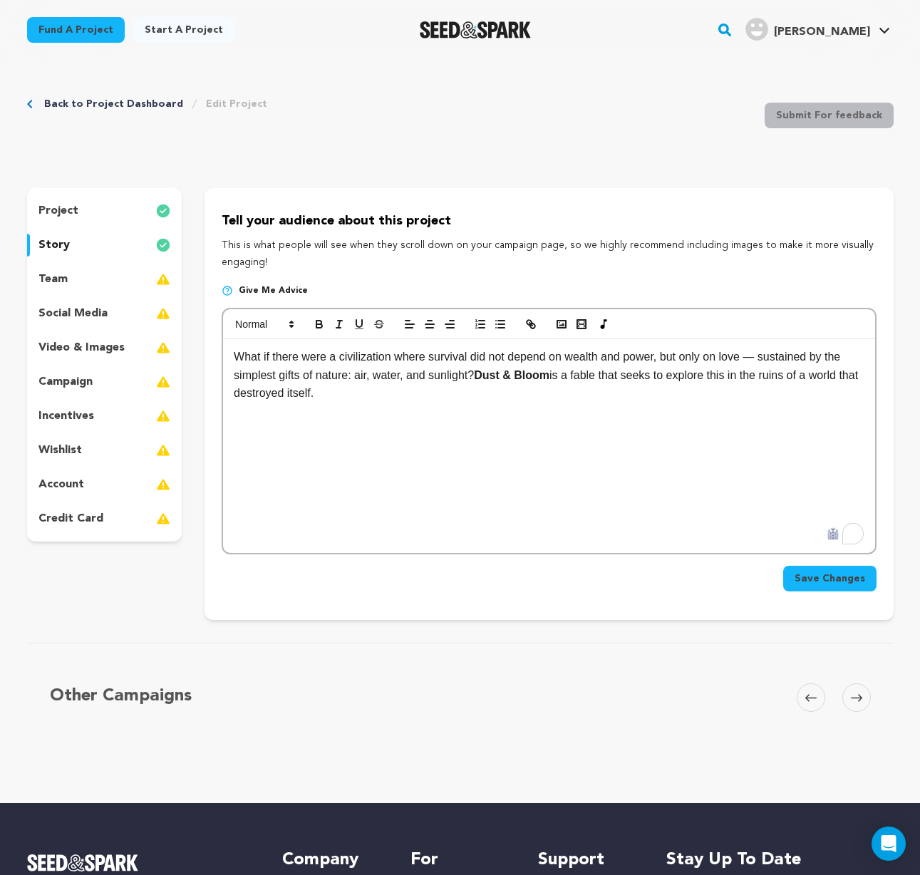
click at [819, 575] on span "Save Changes" at bounding box center [830, 579] width 71 height 14
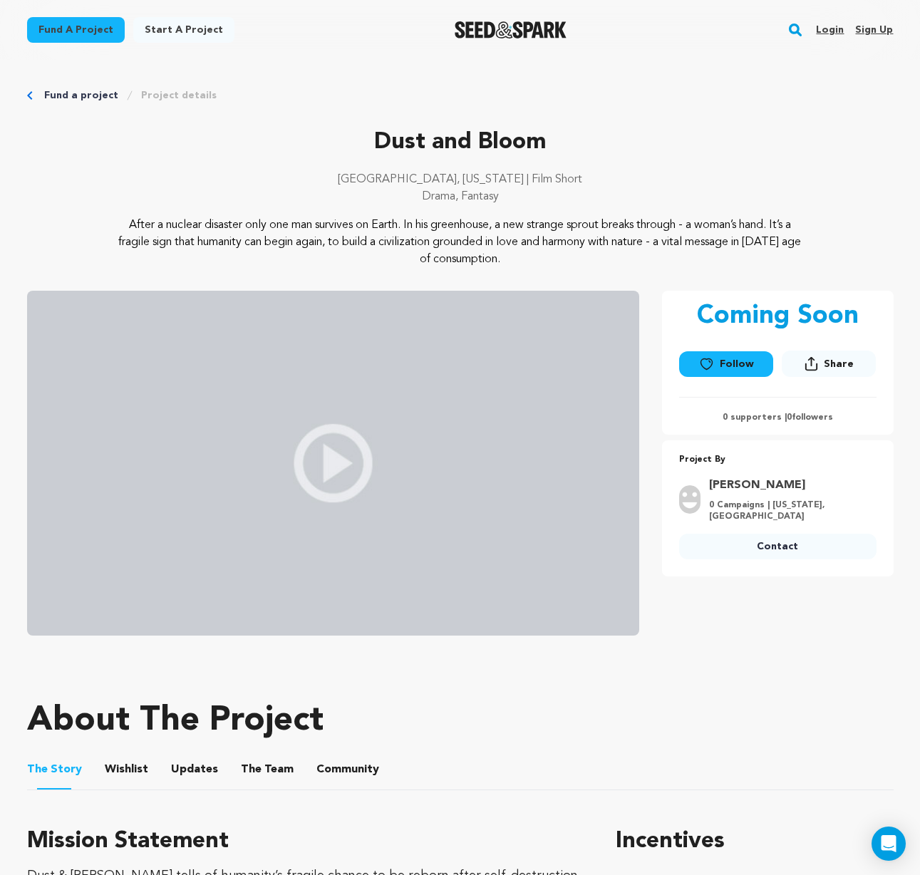
drag, startPoint x: 674, startPoint y: 244, endPoint x: 738, endPoint y: 264, distance: 67.2
click at [738, 264] on p "After a nuclear disaster only one man survives on Earth. In his greenhouse, a n…" at bounding box center [460, 242] width 694 height 51
copy p "a vital message in today’s age of consumption."
click at [247, 150] on p "Dust and Bloom" at bounding box center [460, 142] width 867 height 34
drag, startPoint x: 118, startPoint y: 222, endPoint x: 753, endPoint y: 230, distance: 634.4
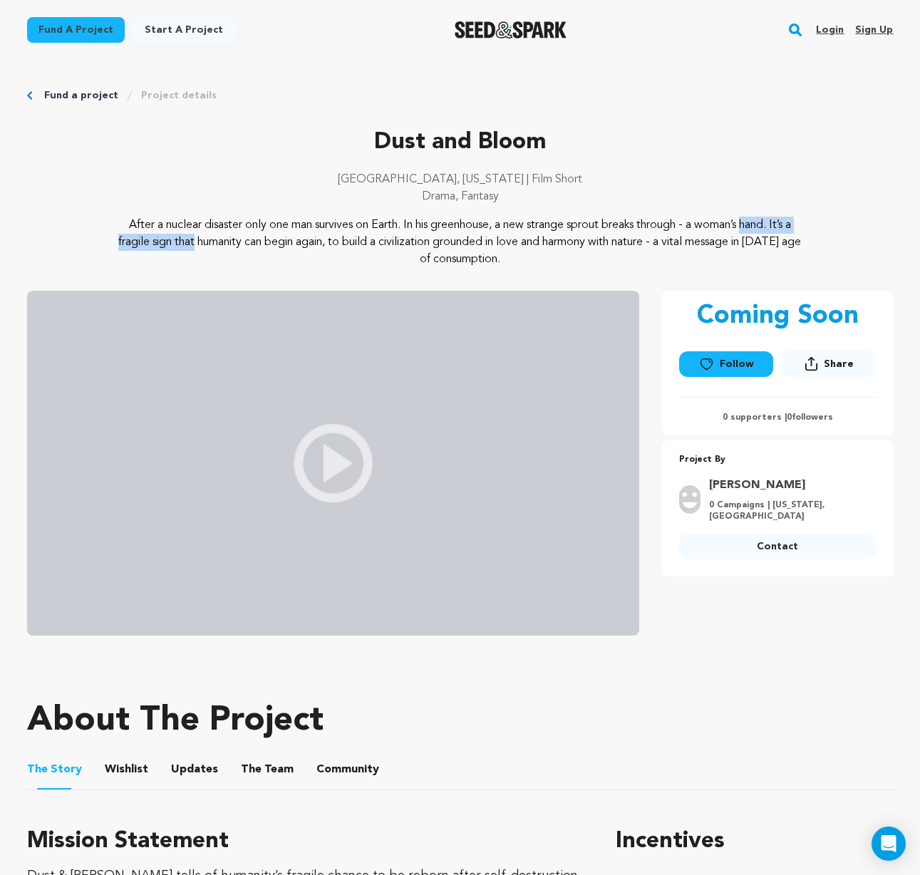
click at [753, 230] on p "After a nuclear disaster only one man survives on Earth. In his greenhouse, a n…" at bounding box center [460, 242] width 694 height 51
click at [118, 225] on p "After a nuclear disaster only one man survives on Earth. In his greenhouse, a n…" at bounding box center [460, 242] width 694 height 51
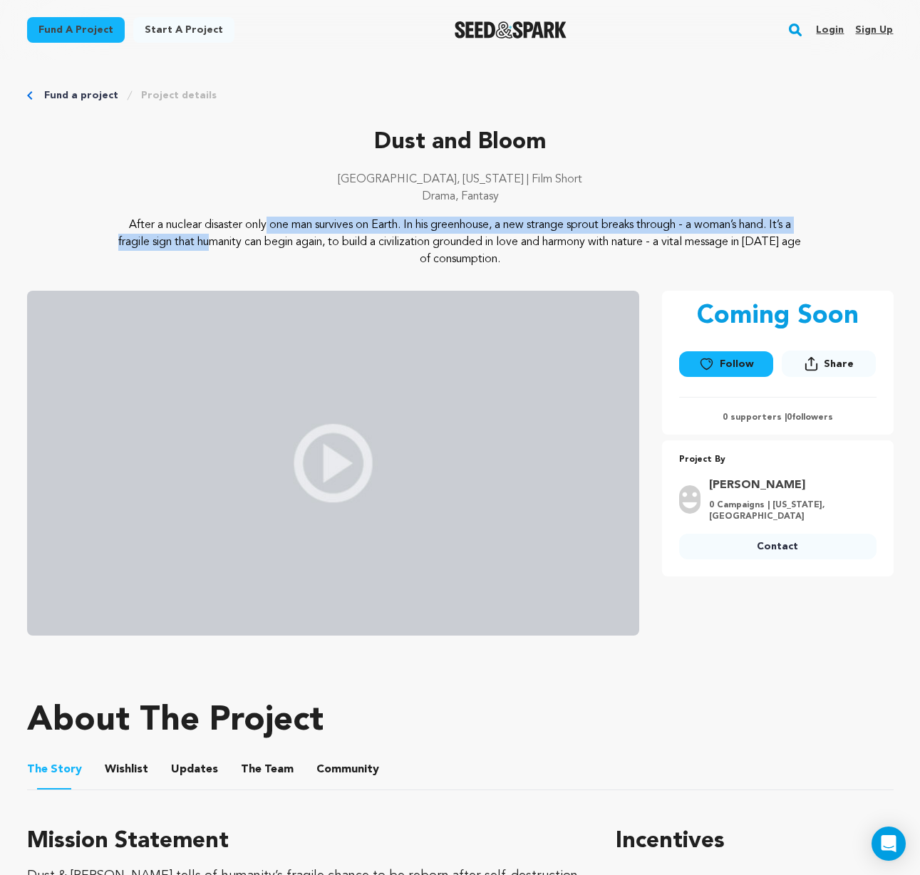
drag, startPoint x: 118, startPoint y: 223, endPoint x: 776, endPoint y: 223, distance: 658.6
click at [776, 223] on p "After a nuclear disaster only one man survives on Earth. In his greenhouse, a n…" at bounding box center [460, 242] width 694 height 51
copy p "After a nuclear disaster only one man survives on Earth. In his greenhouse, a n…"
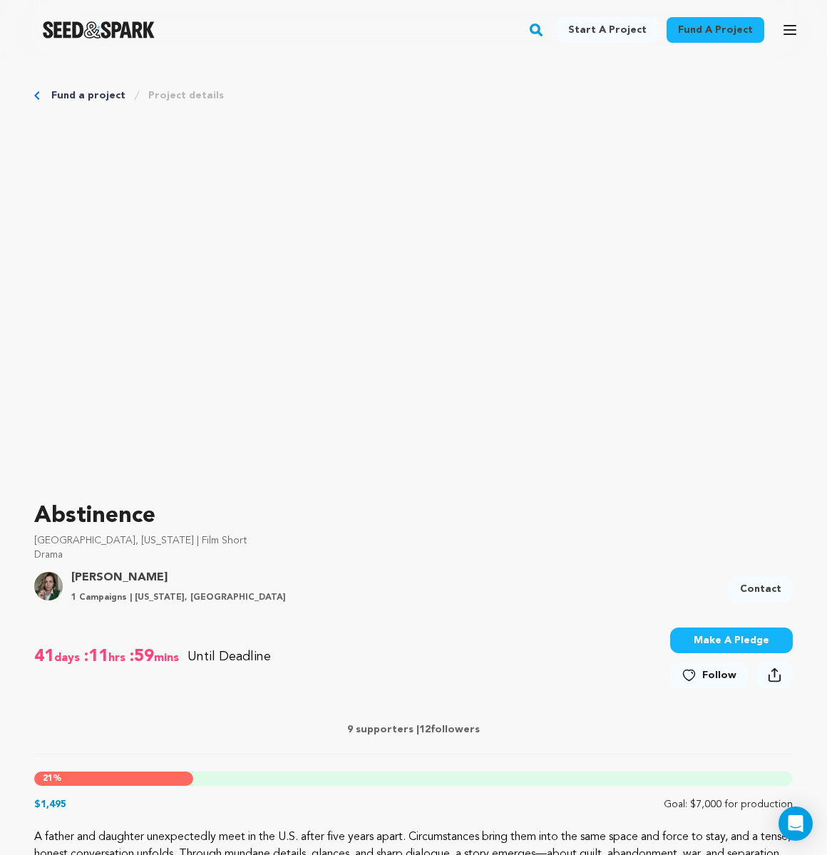
click at [35, 94] on icon "Breadcrumb" at bounding box center [36, 95] width 5 height 9
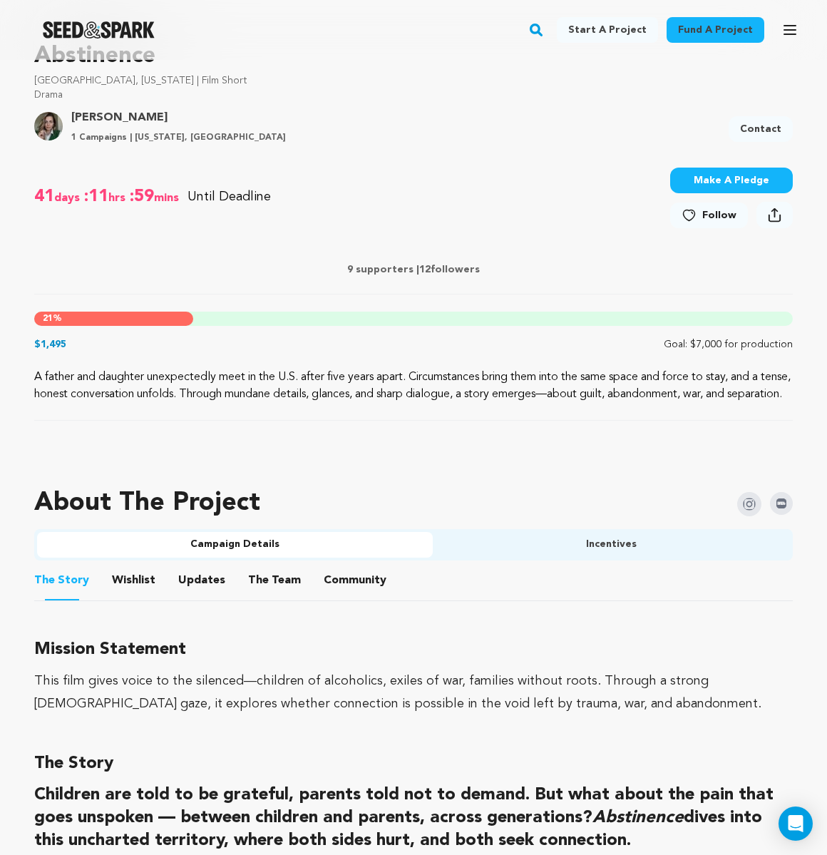
scroll to position [476, 0]
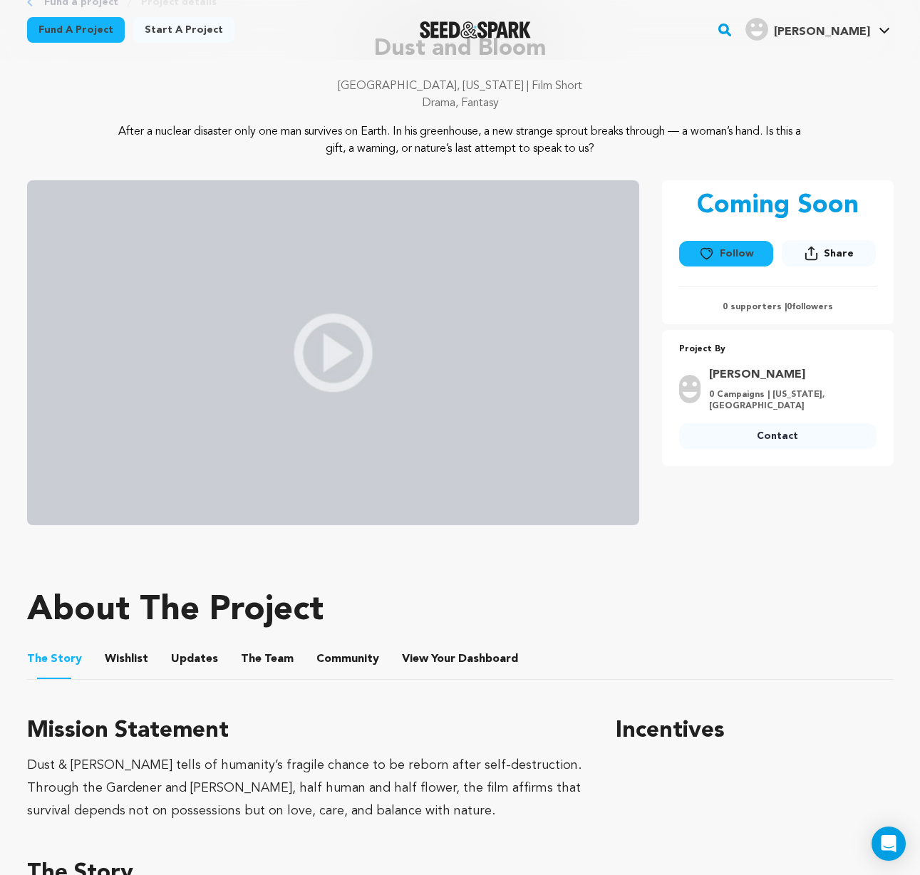
scroll to position [155, 0]
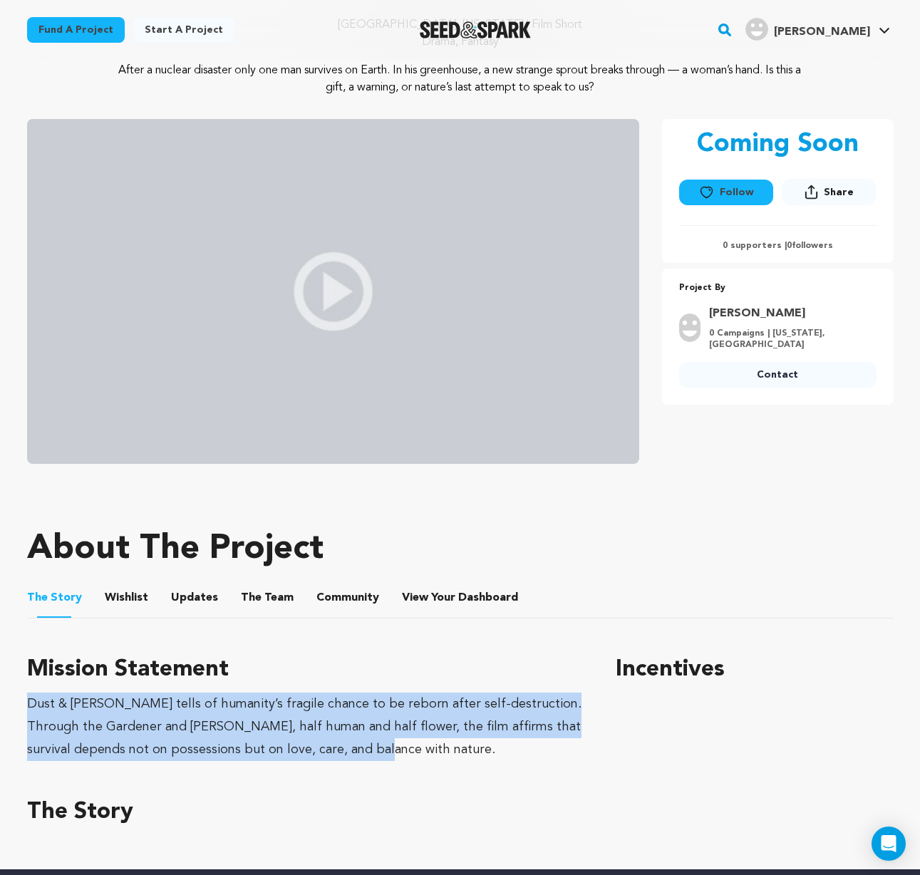
drag, startPoint x: 27, startPoint y: 701, endPoint x: 371, endPoint y: 732, distance: 345.0
click at [403, 738] on div "Dust & [PERSON_NAME] tells of humanity’s fragile chance to be reborn after self…" at bounding box center [304, 727] width 555 height 68
copy div "Dust & [PERSON_NAME] tells of humanity’s fragile chance to be reborn after self…"
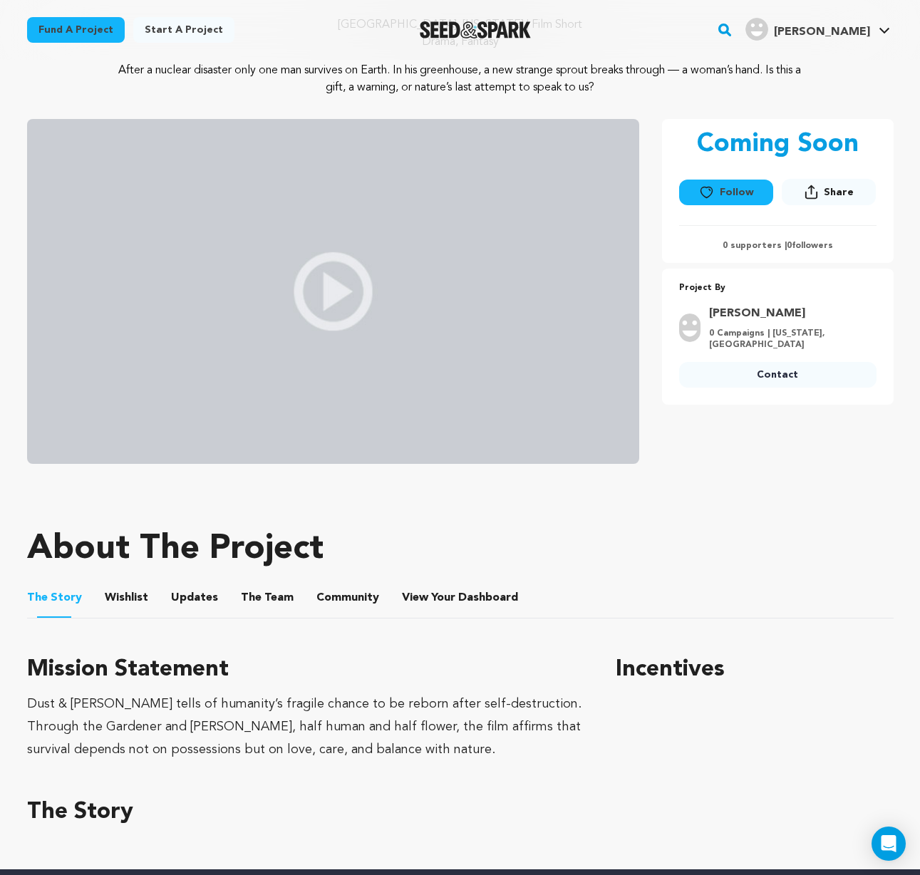
click at [235, 676] on h3 "Mission Statement" at bounding box center [304, 670] width 555 height 34
drag, startPoint x: 233, startPoint y: 666, endPoint x: 10, endPoint y: 671, distance: 223.2
click at [10, 671] on div "Fund a project Project details Dust and Bloom [GEOGRAPHIC_DATA], [US_STATE] | F…" at bounding box center [460, 387] width 912 height 964
copy h3 "Mission Statement"
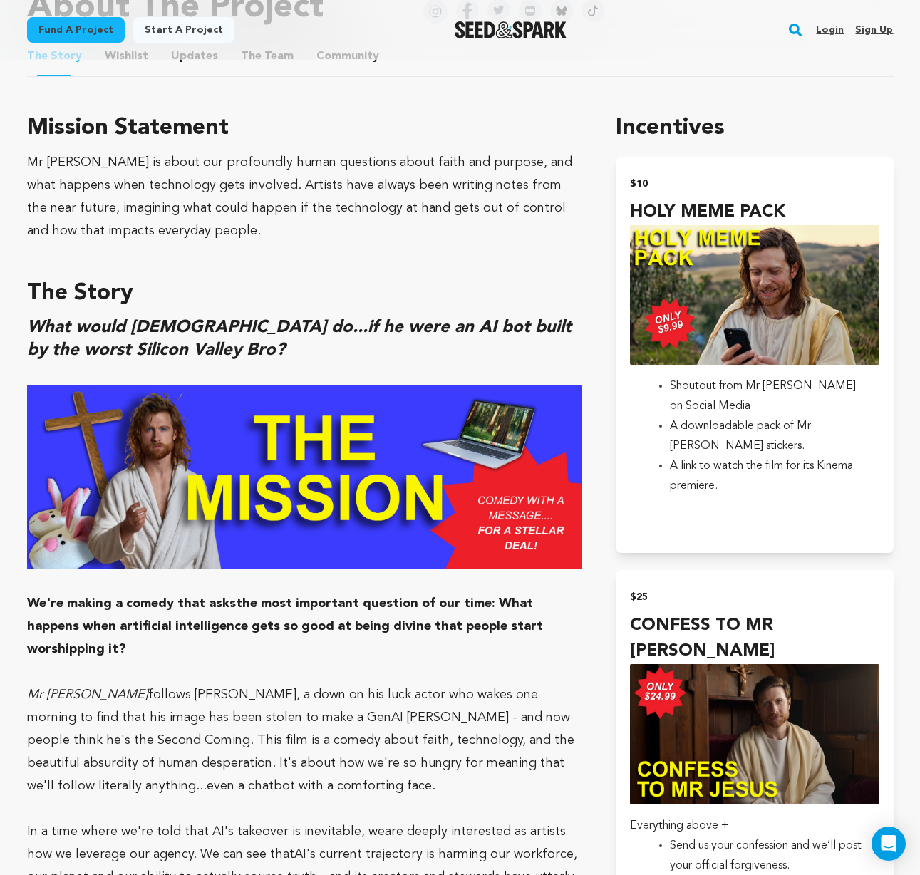
scroll to position [925, 0]
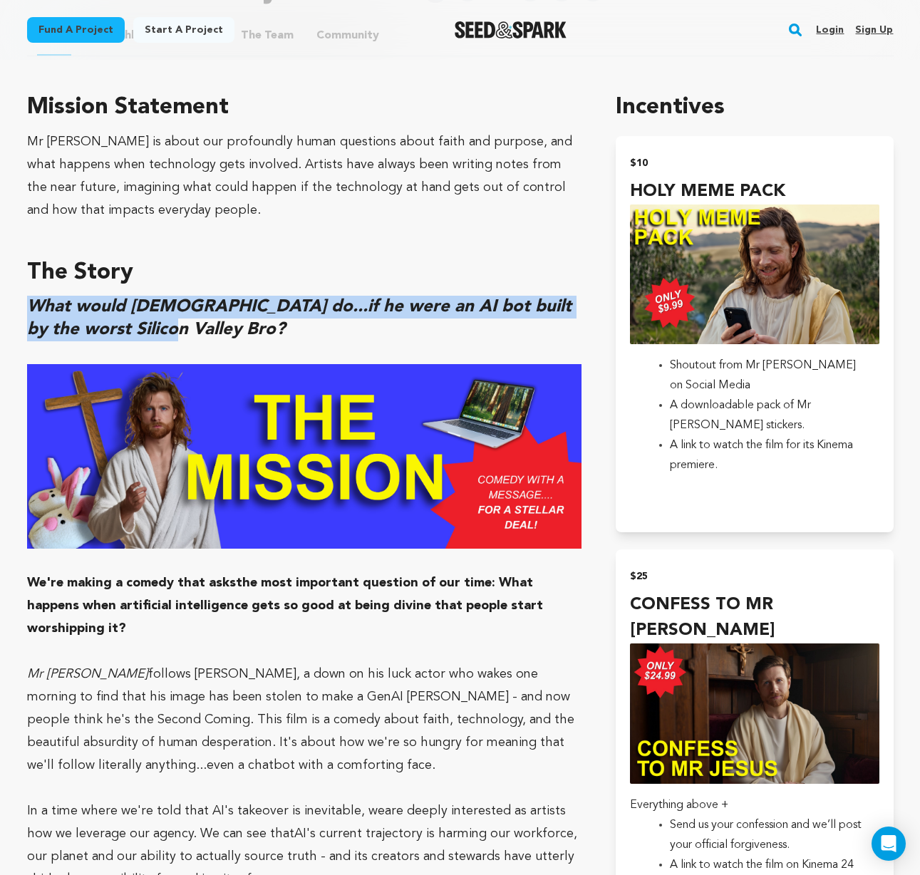
drag, startPoint x: 180, startPoint y: 326, endPoint x: 28, endPoint y: 308, distance: 153.6
click at [28, 308] on h2 "What would [DEMOGRAPHIC_DATA] do...if he were an AI bot built by the worst Sili…" at bounding box center [304, 319] width 555 height 46
copy em "What would [DEMOGRAPHIC_DATA] do...if he were an AI bot built by the worst Sili…"
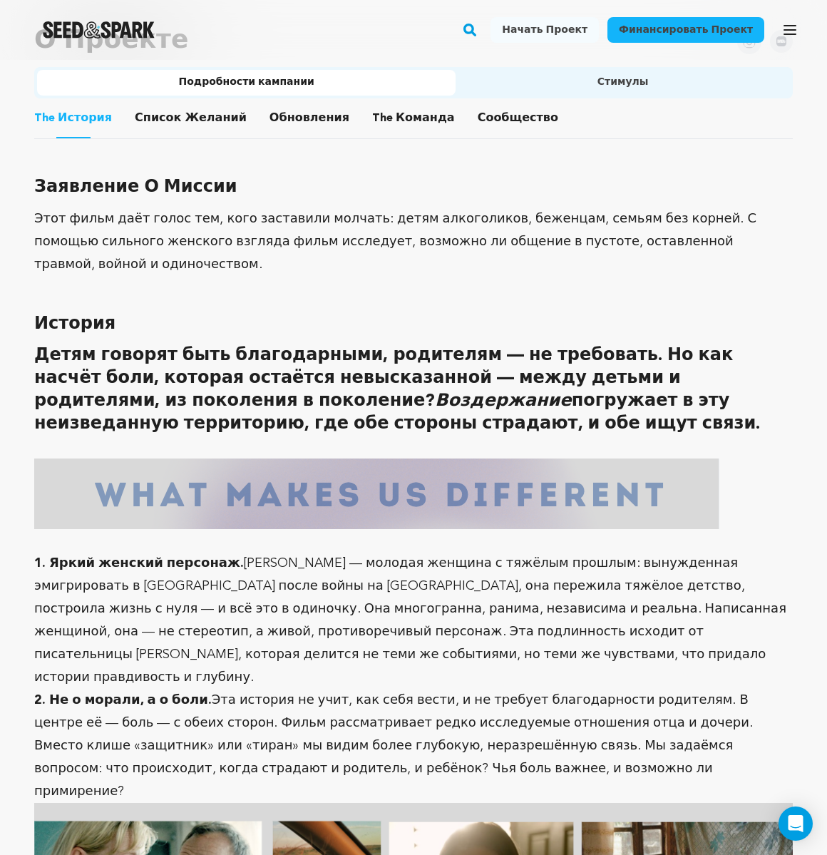
scroll to position [996, 0]
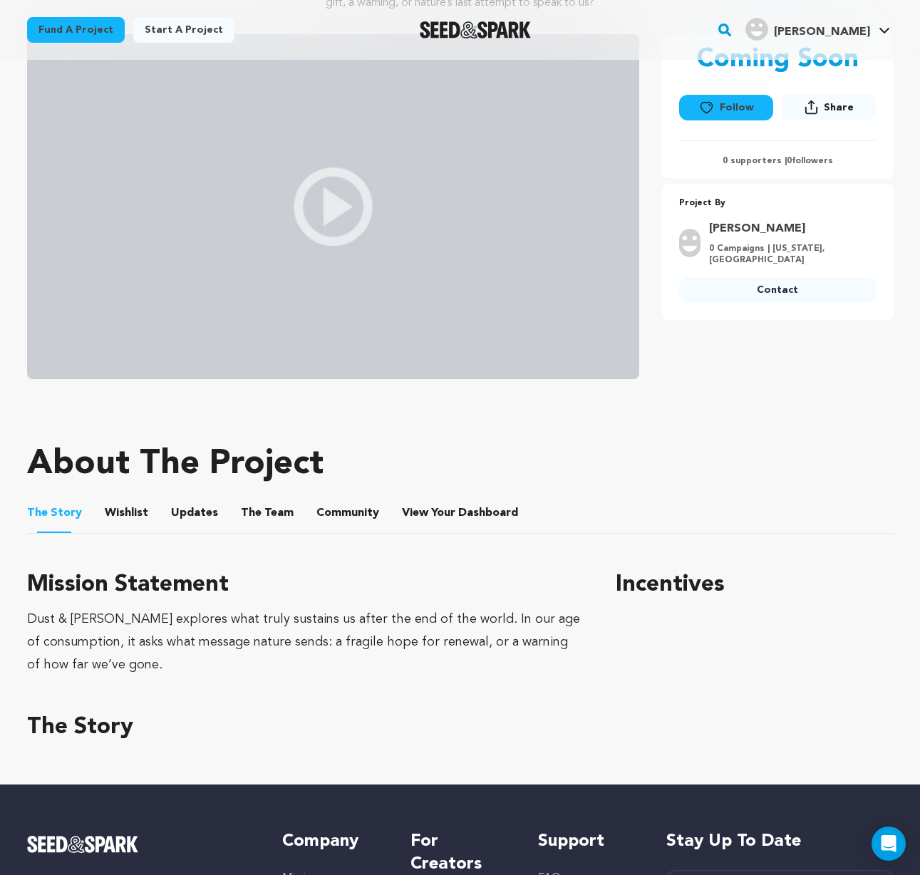
scroll to position [257, 0]
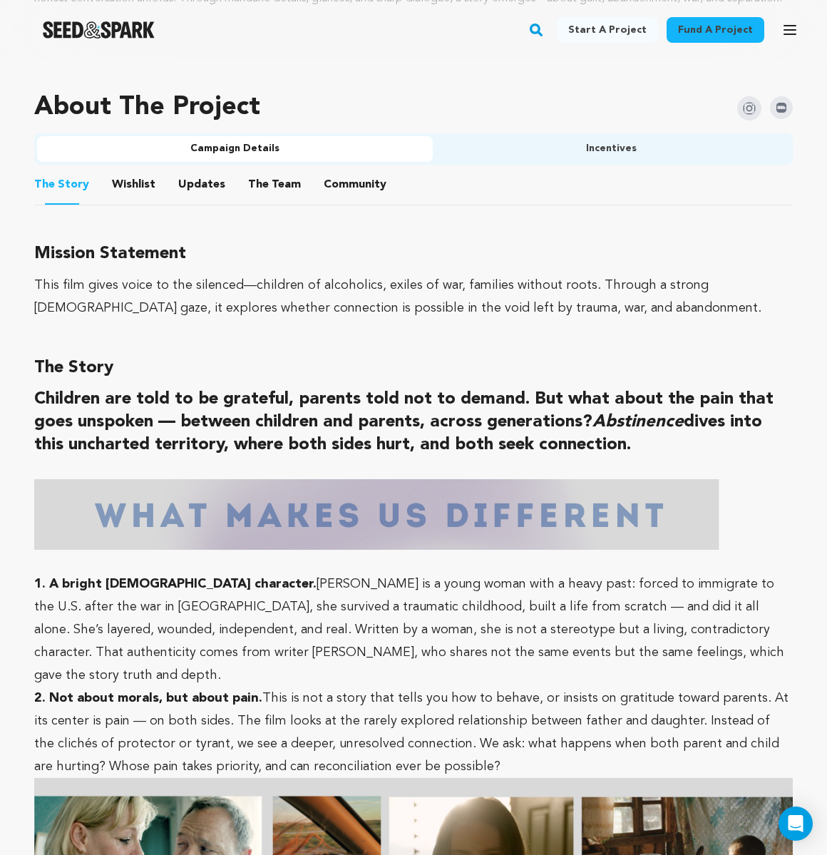
scroll to position [795, 0]
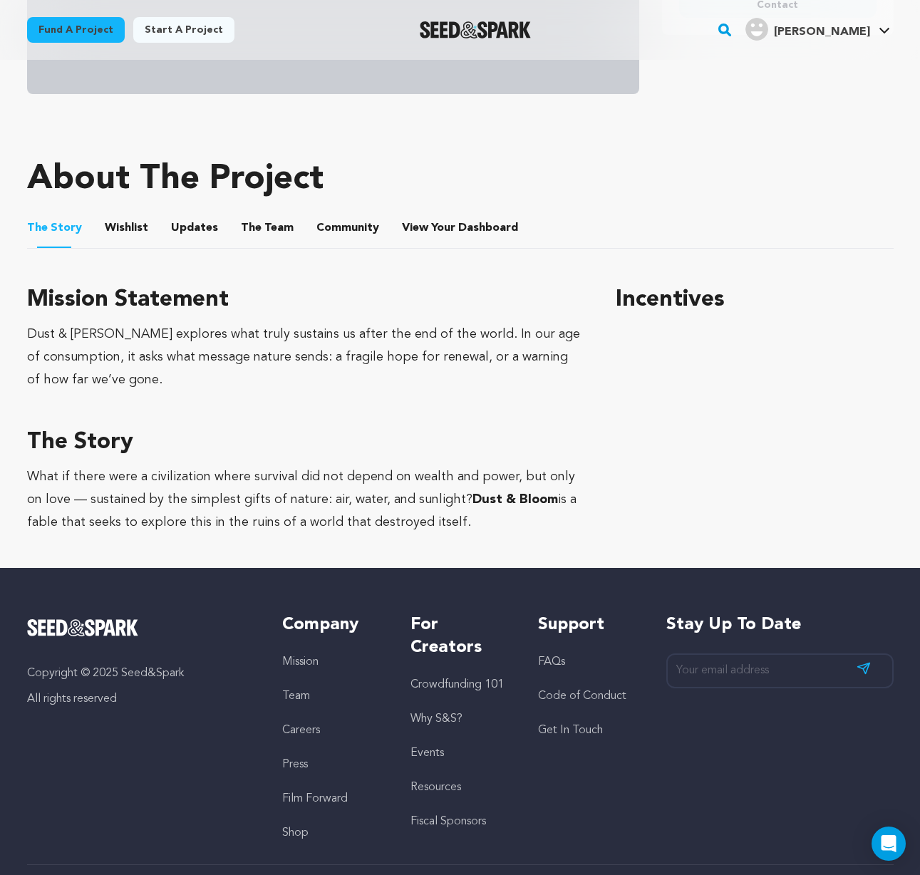
scroll to position [546, 0]
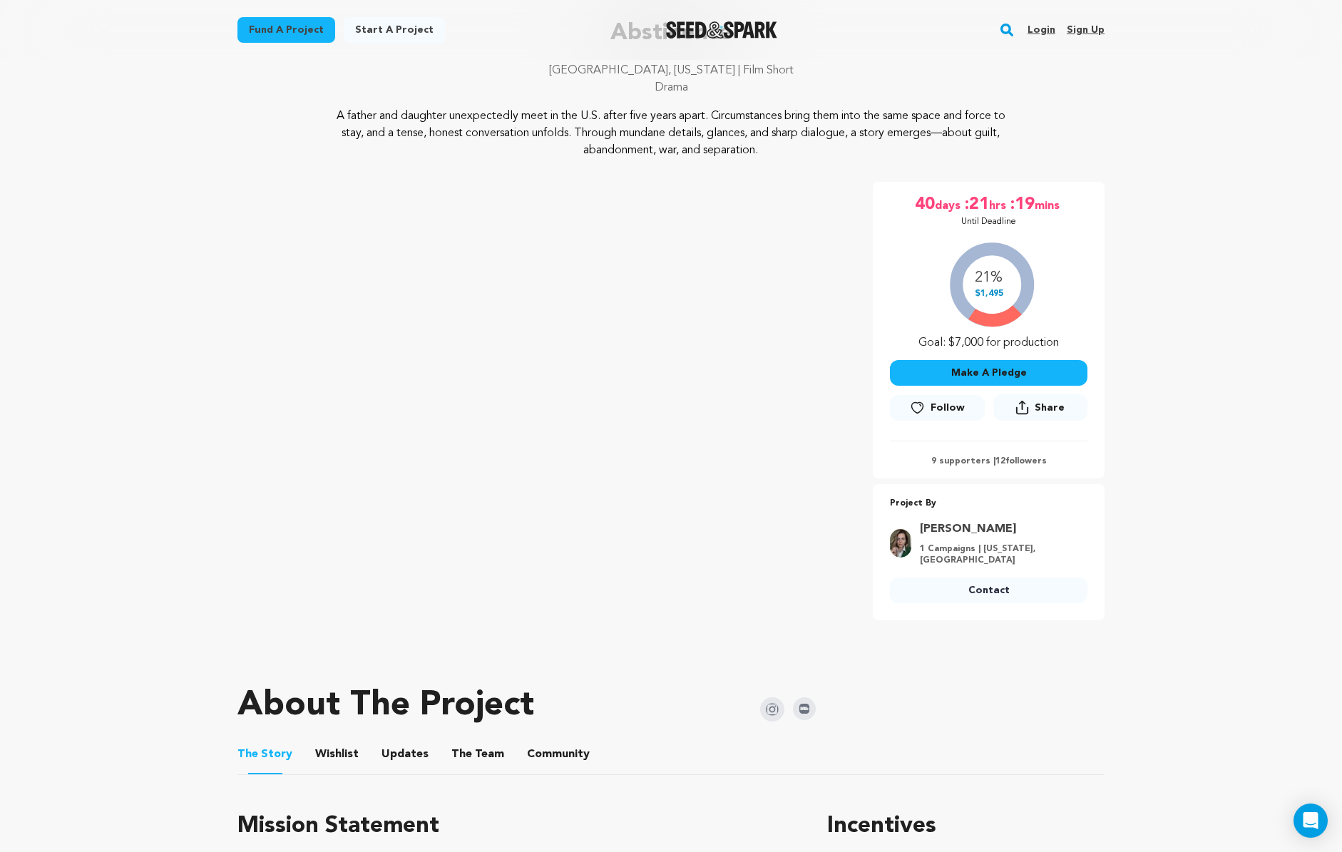
scroll to position [345, 0]
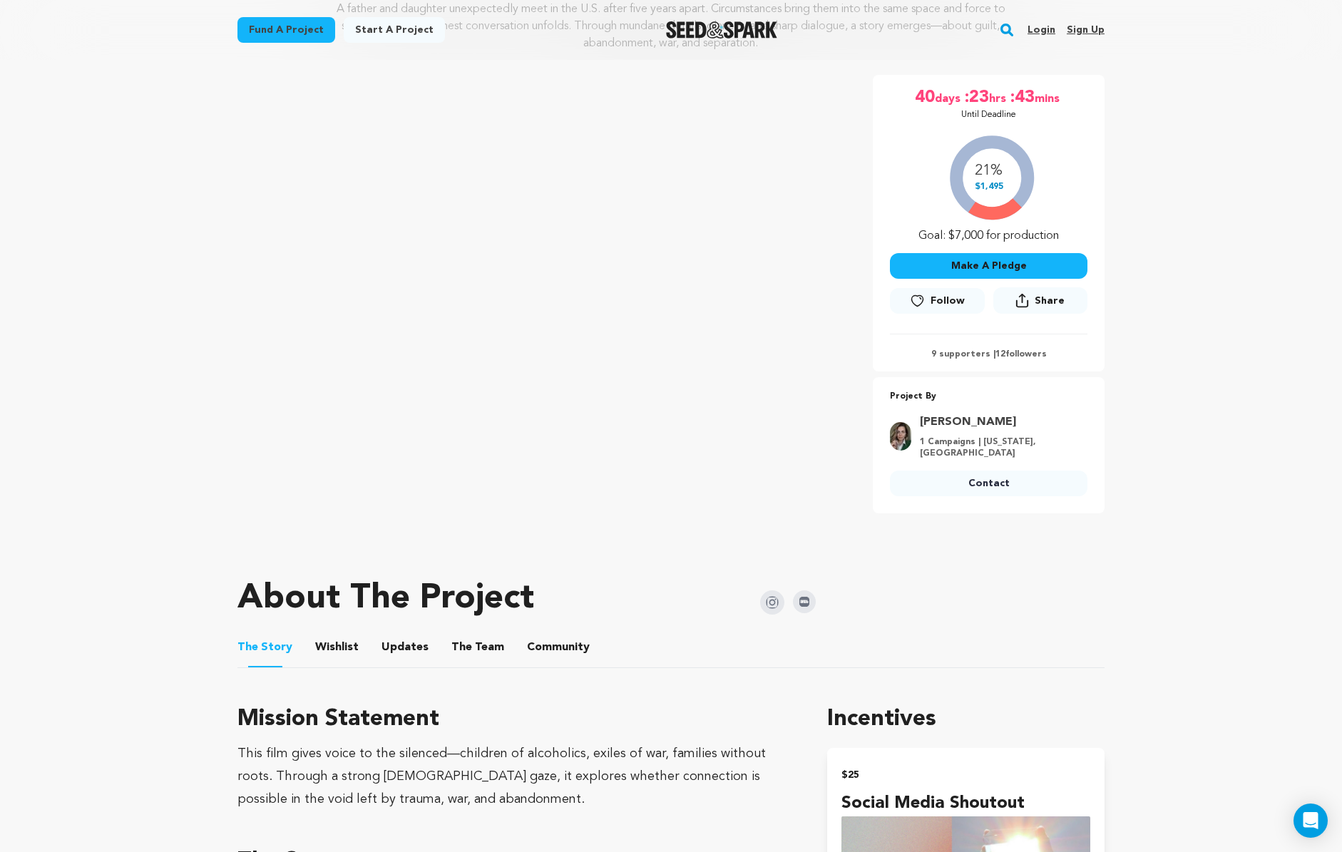
scroll to position [503, 0]
